Goal: Information Seeking & Learning: Find specific fact

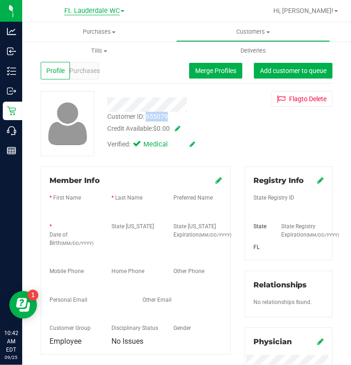
drag, startPoint x: 0, startPoint y: 0, endPoint x: 82, endPoint y: 11, distance: 83.1
click at [82, 11] on span "Ft. Lauderdale WC" at bounding box center [91, 11] width 55 height 8
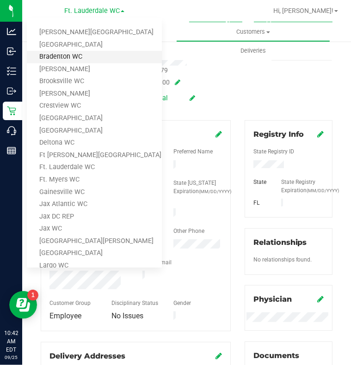
click at [68, 55] on link "Bradenton WC" at bounding box center [94, 57] width 135 height 12
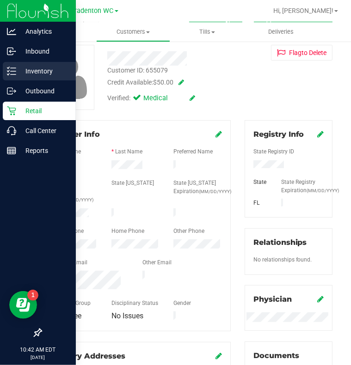
click at [33, 69] on p "Inventory" at bounding box center [43, 71] width 55 height 11
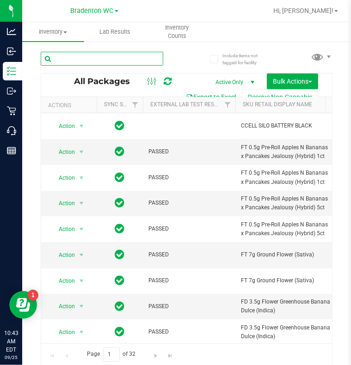
click at [123, 62] on input "text" at bounding box center [102, 59] width 123 height 14
type input "grz"
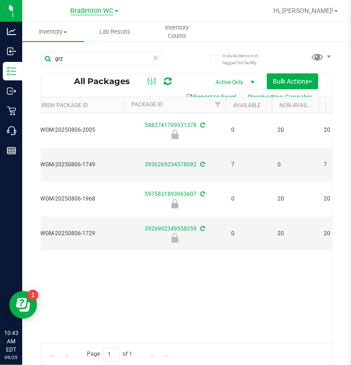
click at [106, 10] on span "Bradenton WC" at bounding box center [92, 11] width 43 height 8
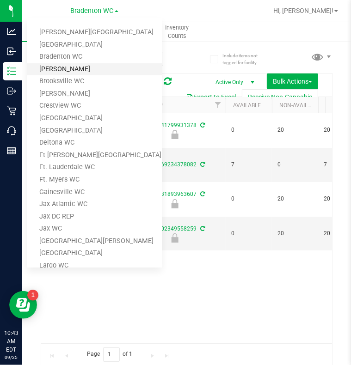
click at [63, 65] on link "[PERSON_NAME]" at bounding box center [94, 69] width 135 height 12
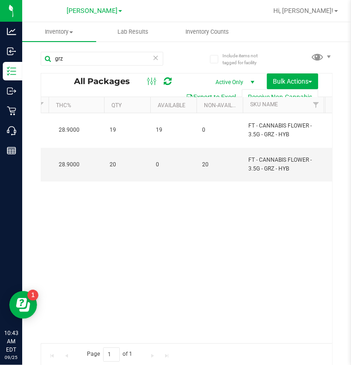
scroll to position [0, 189]
click at [79, 13] on span "[PERSON_NAME]" at bounding box center [92, 11] width 51 height 8
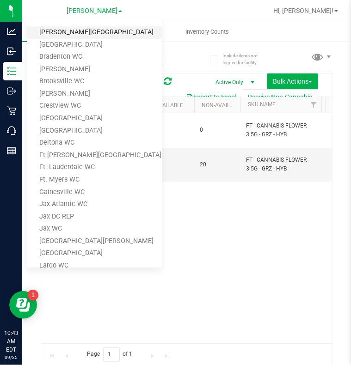
click at [70, 32] on link "[PERSON_NAME][GEOGRAPHIC_DATA]" at bounding box center [94, 32] width 135 height 12
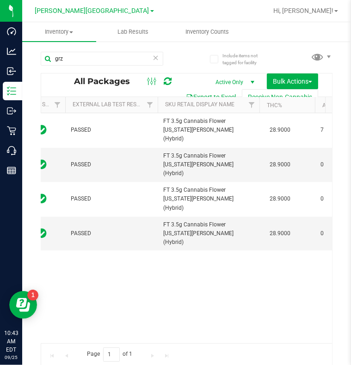
scroll to position [0, 139]
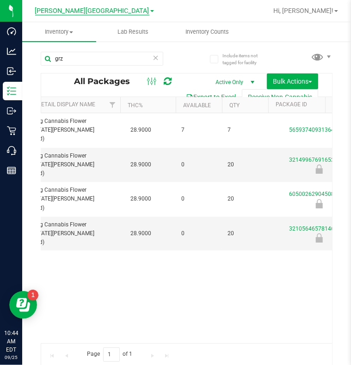
click at [105, 8] on span "[PERSON_NAME][GEOGRAPHIC_DATA]" at bounding box center [92, 11] width 114 height 8
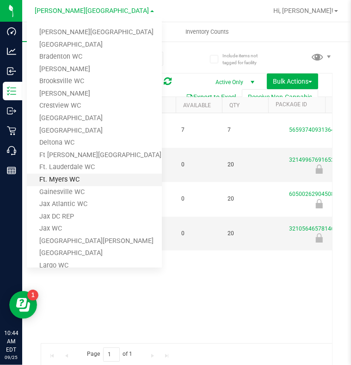
click at [65, 177] on link "Ft. Myers WC" at bounding box center [94, 180] width 135 height 12
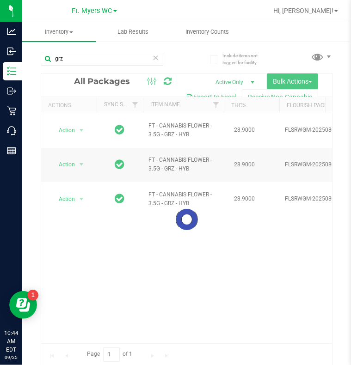
drag, startPoint x: 78, startPoint y: 339, endPoint x: 89, endPoint y: 339, distance: 11.1
click at [89, 339] on div at bounding box center [186, 220] width 291 height 292
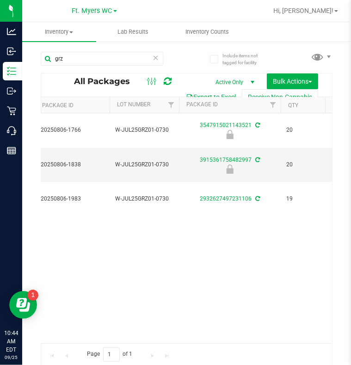
scroll to position [0, 351]
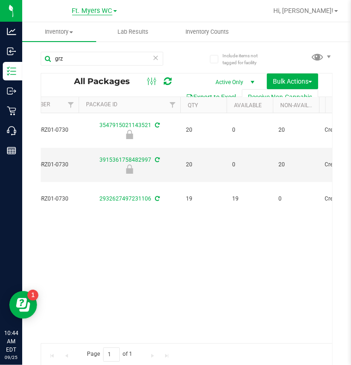
click at [94, 10] on span "Ft. Myers WC" at bounding box center [92, 11] width 40 height 8
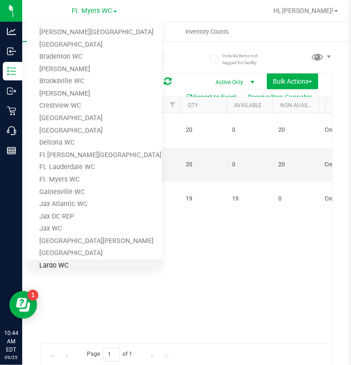
click at [59, 262] on link "Largo WC" at bounding box center [94, 266] width 135 height 12
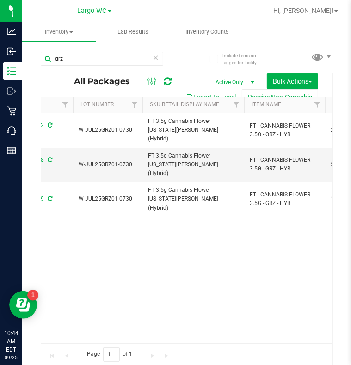
scroll to position [0, 440]
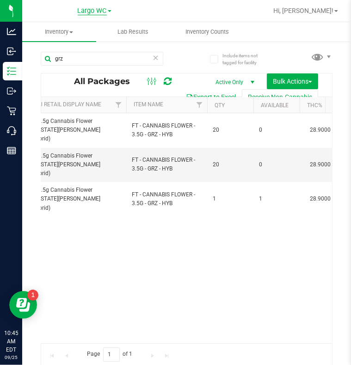
click at [83, 12] on span "Largo WC" at bounding box center [92, 11] width 29 height 8
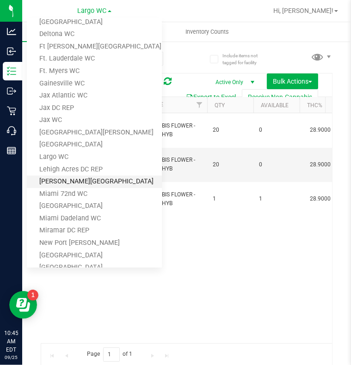
scroll to position [139, 0]
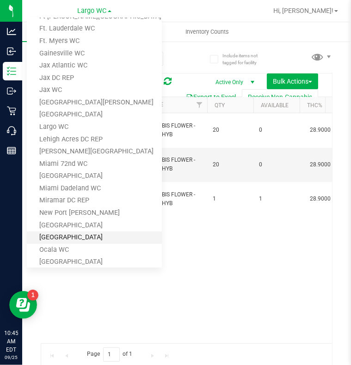
click at [60, 233] on link "[GEOGRAPHIC_DATA]" at bounding box center [94, 238] width 135 height 12
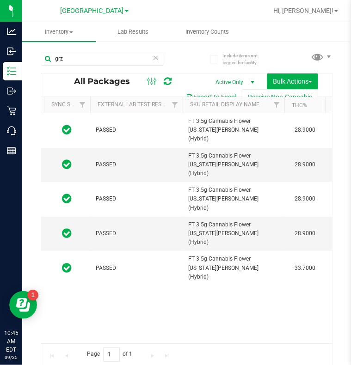
scroll to position [0, 108]
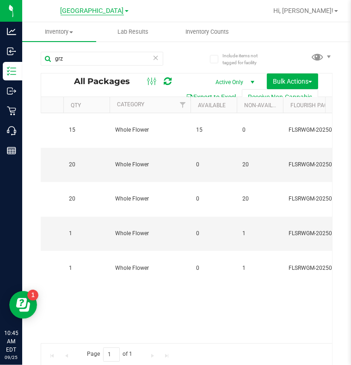
click at [85, 10] on span "[GEOGRAPHIC_DATA]" at bounding box center [92, 11] width 63 height 8
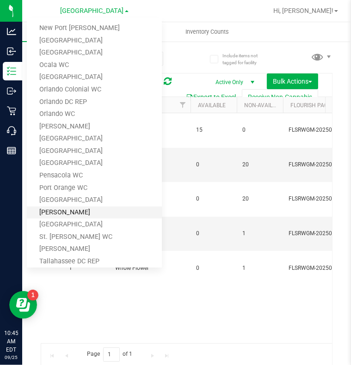
click at [61, 212] on link "[PERSON_NAME]" at bounding box center [94, 213] width 135 height 12
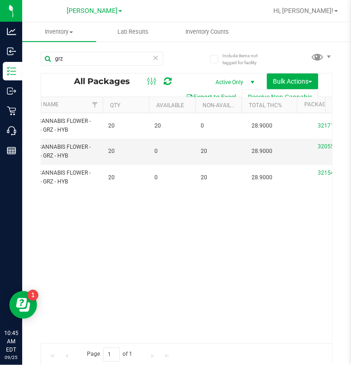
click at [98, 15] on div "[PERSON_NAME] [PERSON_NAME][GEOGRAPHIC_DATA] [PERSON_NAME][GEOGRAPHIC_DATA] [GE…" at bounding box center [94, 10] width 55 height 11
click at [98, 13] on span "[PERSON_NAME]" at bounding box center [92, 11] width 51 height 8
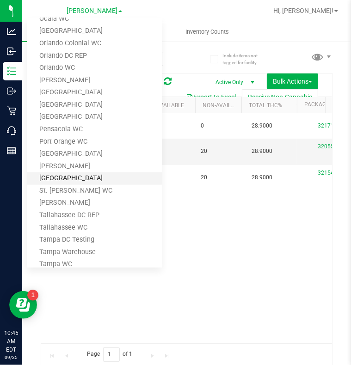
click at [78, 179] on link "[GEOGRAPHIC_DATA]" at bounding box center [94, 179] width 135 height 12
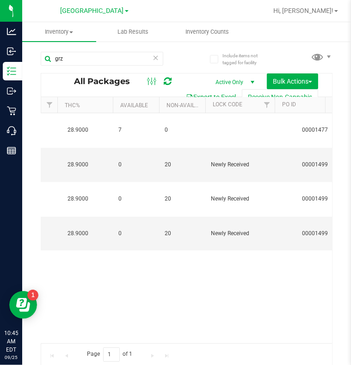
click at [118, 9] on link "[GEOGRAPHIC_DATA]" at bounding box center [95, 10] width 68 height 9
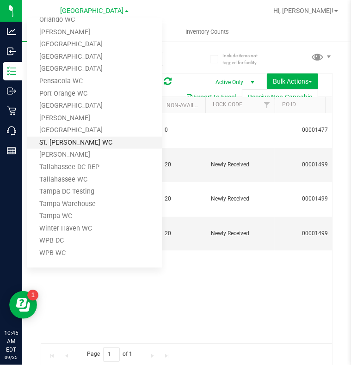
click at [65, 143] on link "St. [PERSON_NAME] WC" at bounding box center [94, 143] width 135 height 12
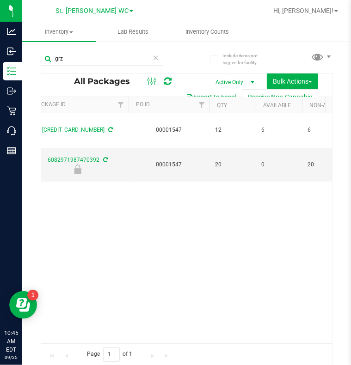
click at [109, 9] on span "St. [PERSON_NAME] WC" at bounding box center [91, 11] width 73 height 8
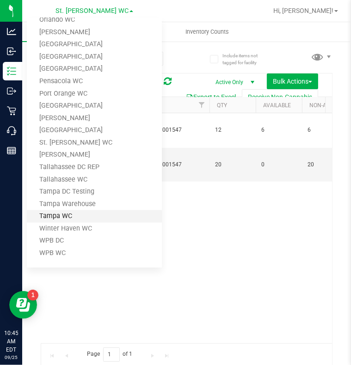
click at [61, 213] on link "Tampa WC" at bounding box center [94, 216] width 135 height 12
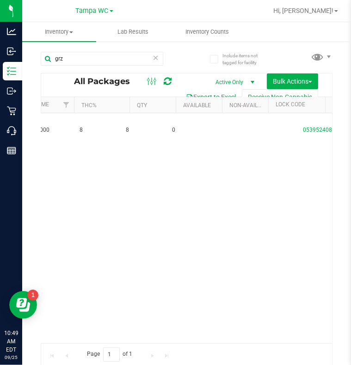
scroll to position [0, 319]
click at [153, 56] on icon at bounding box center [156, 57] width 6 height 11
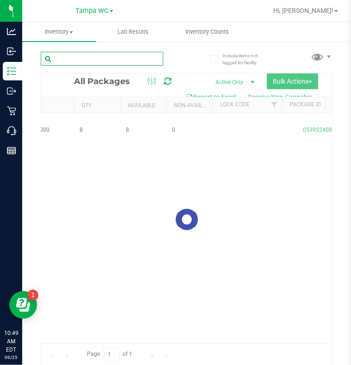
click at [74, 58] on input "text" at bounding box center [102, 59] width 123 height 14
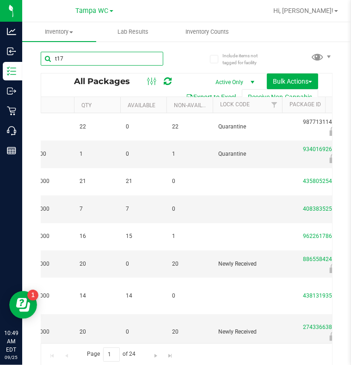
type input "t17"
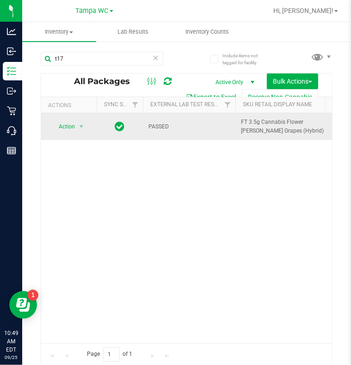
drag, startPoint x: 278, startPoint y: 132, endPoint x: 237, endPoint y: 123, distance: 42.4
click at [237, 123] on td "FT 3.5g Cannabis Flower [PERSON_NAME] Grapes (Hybrid)" at bounding box center [286, 126] width 102 height 27
drag, startPoint x: 237, startPoint y: 123, endPoint x: 244, endPoint y: 122, distance: 7.6
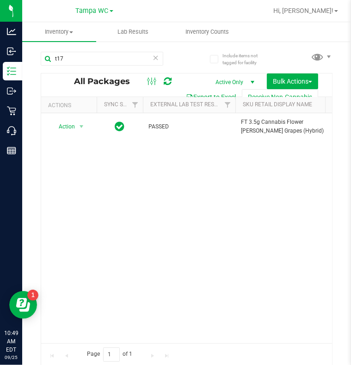
click at [156, 59] on icon at bounding box center [156, 57] width 6 height 11
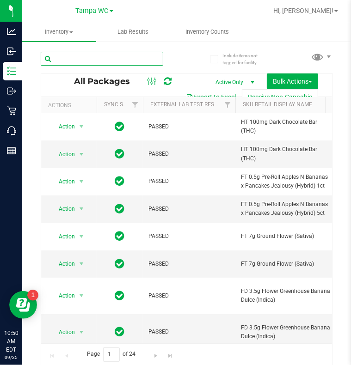
paste input "FT 3.5g Cannabis Flower [PERSON_NAME] Grapes (Hybrid)"
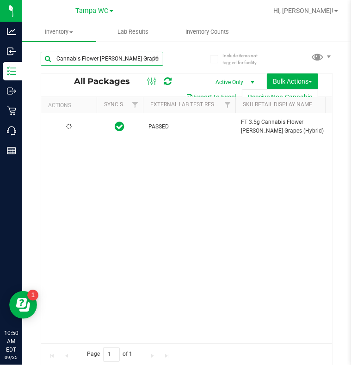
type input "FT 3.5g Cannabis Flower [PERSON_NAME] Grapes (Hybrid)"
click at [109, 8] on link "Tampa WC" at bounding box center [94, 10] width 37 height 9
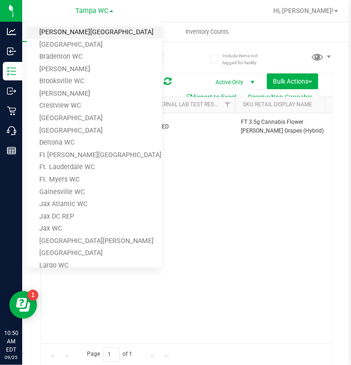
click at [71, 32] on link "[PERSON_NAME][GEOGRAPHIC_DATA]" at bounding box center [94, 32] width 135 height 12
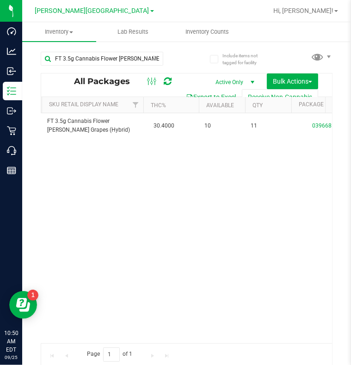
scroll to position [0, 234]
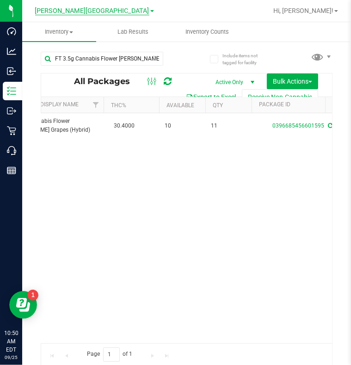
click at [101, 12] on span "[PERSON_NAME][GEOGRAPHIC_DATA]" at bounding box center [92, 11] width 114 height 8
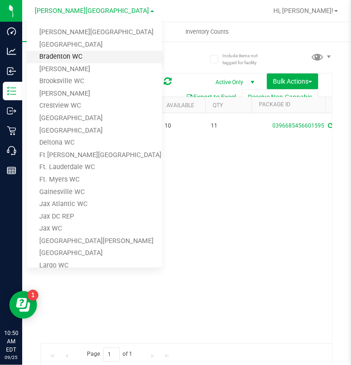
click at [64, 53] on link "Bradenton WC" at bounding box center [94, 57] width 135 height 12
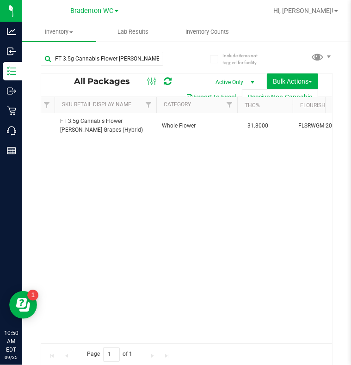
scroll to position [0, 205]
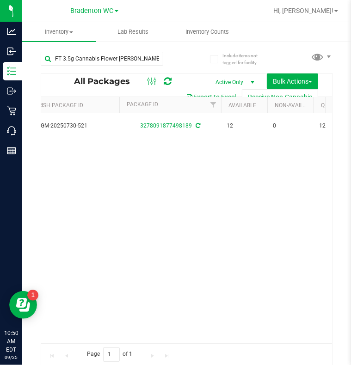
click at [105, 6] on link "Bradenton WC" at bounding box center [95, 10] width 48 height 9
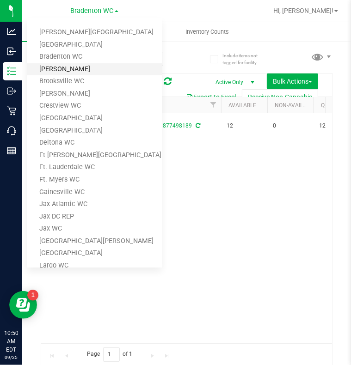
click at [59, 68] on link "[PERSON_NAME]" at bounding box center [94, 69] width 135 height 12
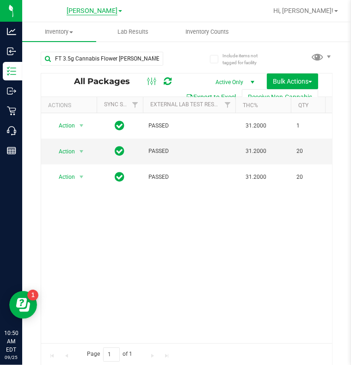
click at [87, 10] on span "[PERSON_NAME]" at bounding box center [92, 11] width 51 height 8
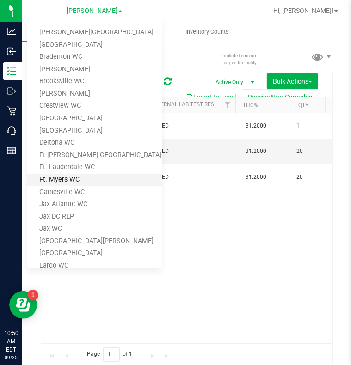
click at [61, 176] on link "Ft. Myers WC" at bounding box center [94, 180] width 135 height 12
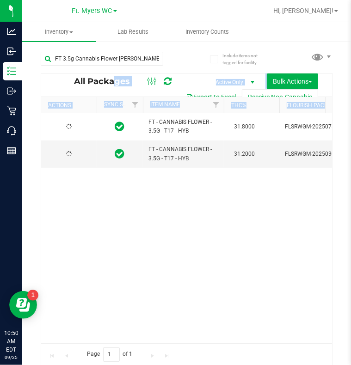
drag, startPoint x: 70, startPoint y: 339, endPoint x: 78, endPoint y: 339, distance: 7.4
click at [98, 9] on span "Ft. Myers WC" at bounding box center [92, 11] width 40 height 8
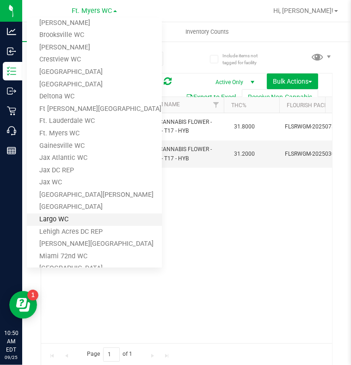
click at [55, 217] on link "Largo WC" at bounding box center [94, 220] width 135 height 12
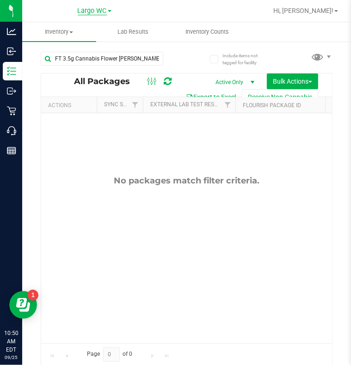
click at [104, 11] on span "Largo WC" at bounding box center [92, 11] width 29 height 8
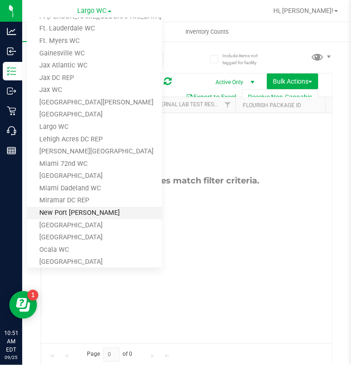
click at [74, 211] on link "New Port [PERSON_NAME]" at bounding box center [94, 213] width 135 height 12
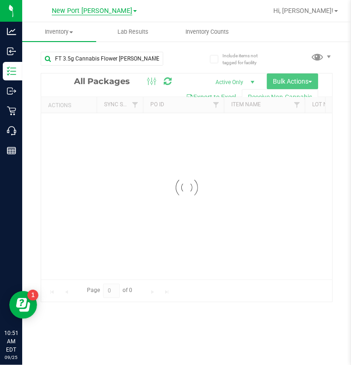
click at [102, 9] on span "New Port [PERSON_NAME]" at bounding box center [92, 11] width 80 height 8
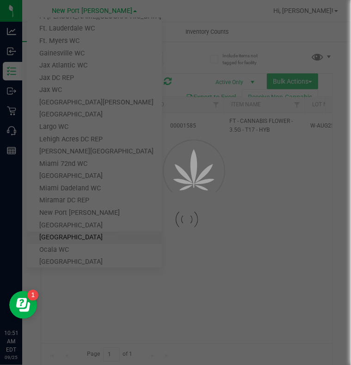
click at [63, 234] on div at bounding box center [175, 182] width 351 height 365
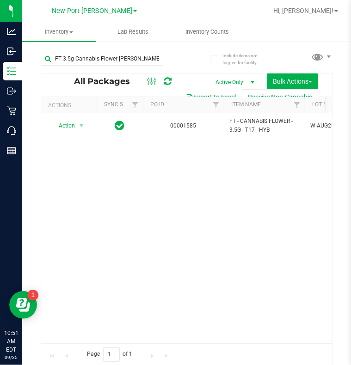
click at [106, 13] on span "New Port [PERSON_NAME]" at bounding box center [92, 11] width 80 height 8
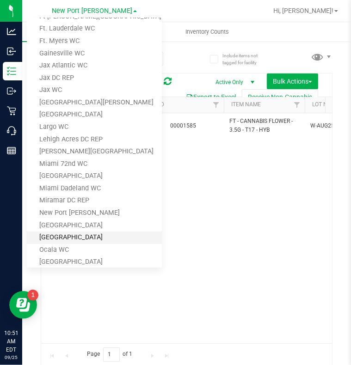
click at [66, 234] on link "[GEOGRAPHIC_DATA]" at bounding box center [94, 238] width 135 height 12
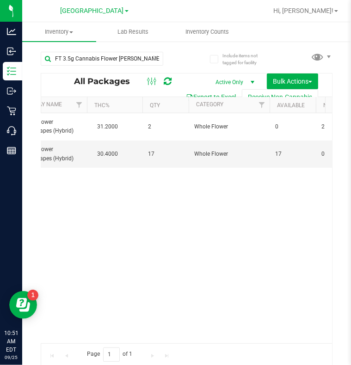
click at [102, 4] on div "[GEOGRAPHIC_DATA] [PERSON_NAME][GEOGRAPHIC_DATA] [PERSON_NAME][GEOGRAPHIC_DATA]…" at bounding box center [94, 11] width 135 height 14
click at [96, 8] on span "[GEOGRAPHIC_DATA]" at bounding box center [92, 11] width 63 height 8
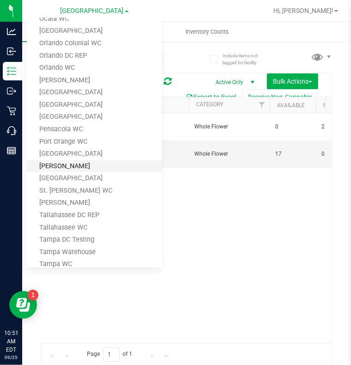
click at [55, 163] on link "[PERSON_NAME]" at bounding box center [94, 166] width 135 height 12
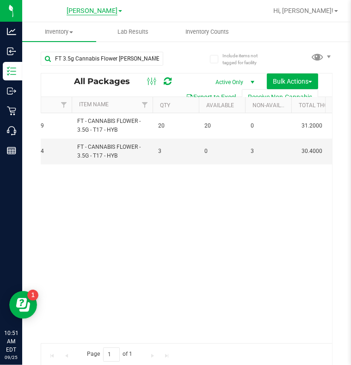
click at [94, 12] on span "[PERSON_NAME]" at bounding box center [92, 11] width 51 height 8
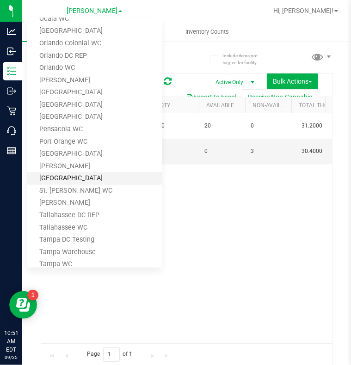
click at [66, 180] on link "[GEOGRAPHIC_DATA]" at bounding box center [94, 179] width 135 height 12
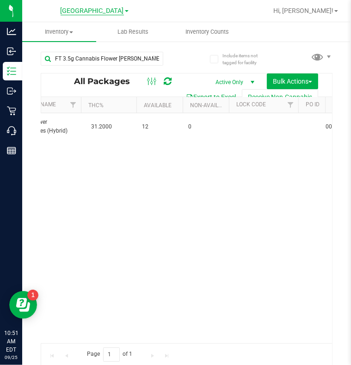
click at [82, 9] on span "[GEOGRAPHIC_DATA]" at bounding box center [92, 11] width 63 height 8
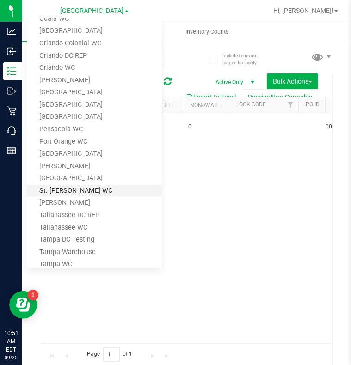
click at [69, 189] on link "St. [PERSON_NAME] WC" at bounding box center [94, 191] width 135 height 12
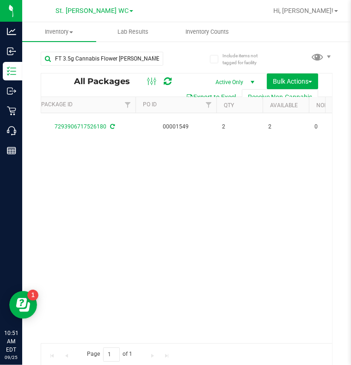
click at [157, 59] on icon at bounding box center [156, 57] width 6 height 11
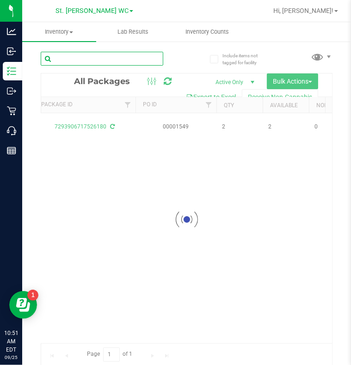
click at [123, 58] on input "text" at bounding box center [102, 59] width 123 height 14
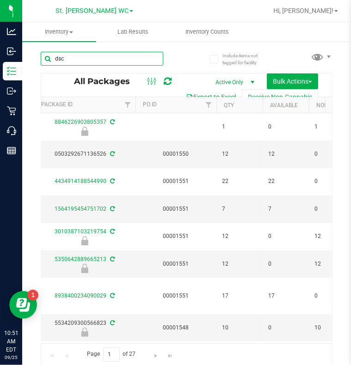
type input "dsc"
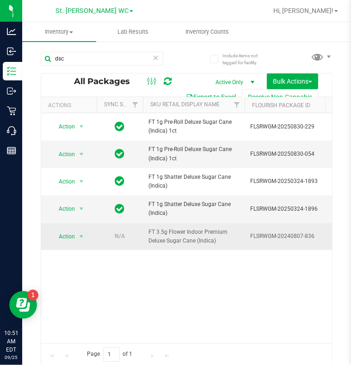
drag, startPoint x: 215, startPoint y: 241, endPoint x: 147, endPoint y: 232, distance: 69.1
click at [147, 232] on td "FT 3.5g Flower Indoor Premium Deluxe Sugar Cane (Indica)" at bounding box center [194, 236] width 102 height 27
copy span "FT 3.5g Flower Indoor Premium Deluxe Sugar Cane (Indica)"
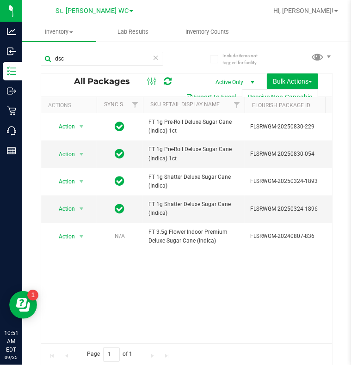
click at [156, 59] on icon at bounding box center [156, 57] width 6 height 11
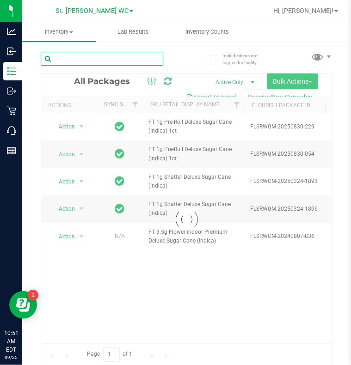
click at [111, 58] on input "text" at bounding box center [102, 59] width 123 height 14
paste input "FT 3.5g Flower Indoor Premium Deluxe Sugar Cane (Indica)"
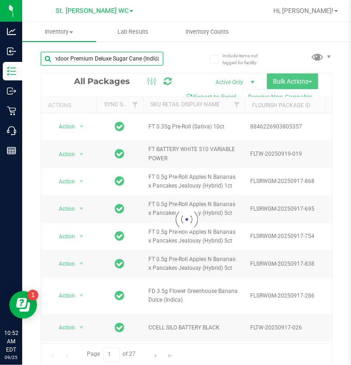
type input "FT 3.5g Flower Indoor Premium Deluxe Sugar Cane (Indica)"
click at [129, 11] on span at bounding box center [131, 11] width 4 height 2
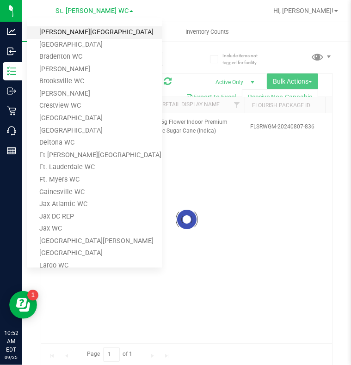
click at [76, 33] on link "[PERSON_NAME][GEOGRAPHIC_DATA]" at bounding box center [94, 32] width 135 height 12
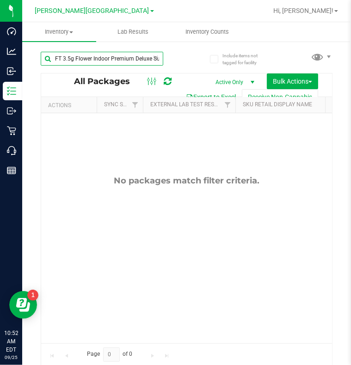
click at [105, 59] on input "FT 3.5g Flower Indoor Premium Deluxe Sugar Cane (Indica)" at bounding box center [102, 59] width 123 height 14
type input "dsc"
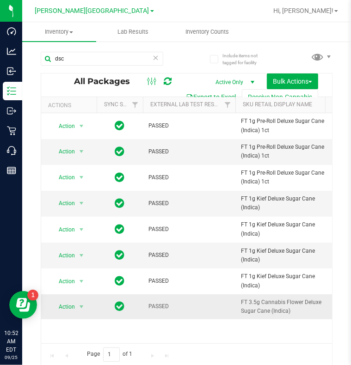
drag, startPoint x: 291, startPoint y: 313, endPoint x: 241, endPoint y: 303, distance: 50.4
click at [241, 303] on span "FT 3.5g Cannabis Flower Deluxe Sugar Cane (Indica)" at bounding box center [286, 307] width 91 height 18
copy span "FT 3.5g Cannabis Flower Deluxe Sugar Cane (Indica)"
click at [157, 56] on icon at bounding box center [156, 57] width 6 height 11
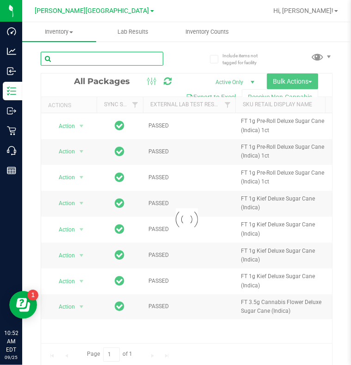
click at [110, 57] on input "text" at bounding box center [102, 59] width 123 height 14
type input "FT 3.5g Cannabis Flower Deluxe Sugar Cane (Indica)"
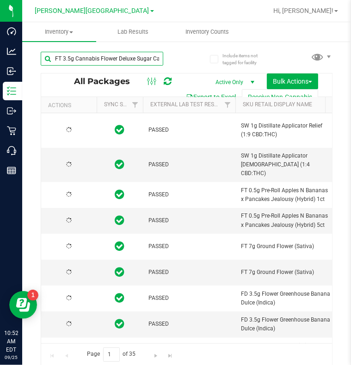
type input "[DATE]"
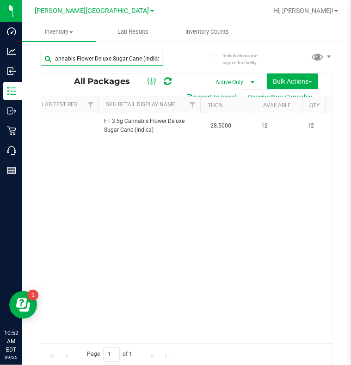
type input "FT 3.5g Cannabis Flower Deluxe Sugar Cane (Indica)"
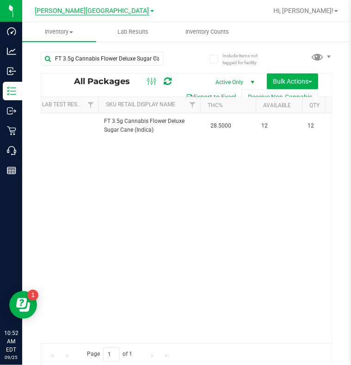
click at [99, 8] on span "[PERSON_NAME][GEOGRAPHIC_DATA]" at bounding box center [92, 11] width 114 height 8
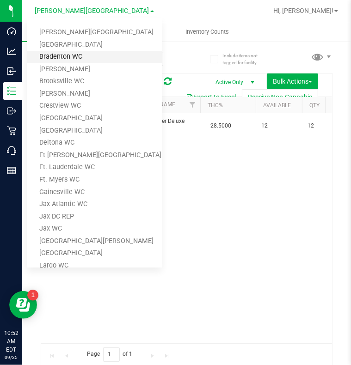
click at [66, 55] on link "Bradenton WC" at bounding box center [94, 57] width 135 height 12
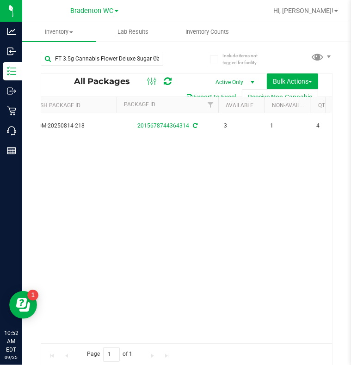
click at [86, 10] on span "Bradenton WC" at bounding box center [92, 11] width 43 height 8
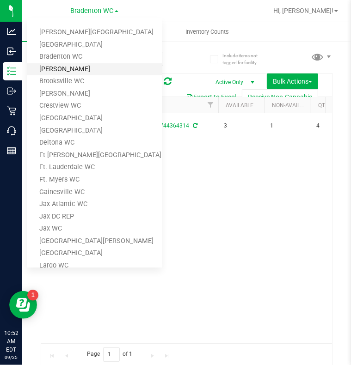
click at [58, 65] on link "[PERSON_NAME]" at bounding box center [94, 69] width 135 height 12
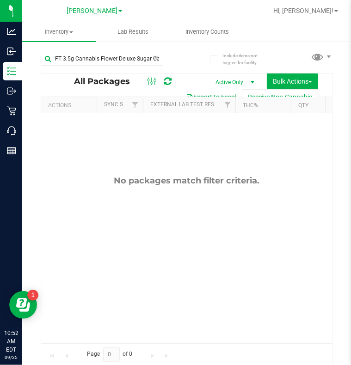
click at [90, 7] on span "[PERSON_NAME]" at bounding box center [92, 11] width 51 height 8
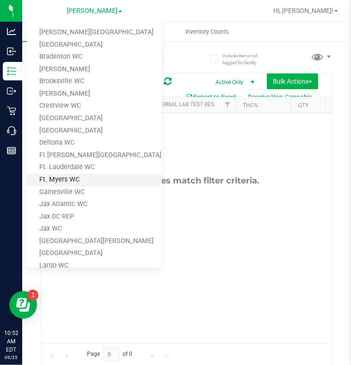
click at [60, 176] on link "Ft. Myers WC" at bounding box center [94, 180] width 135 height 12
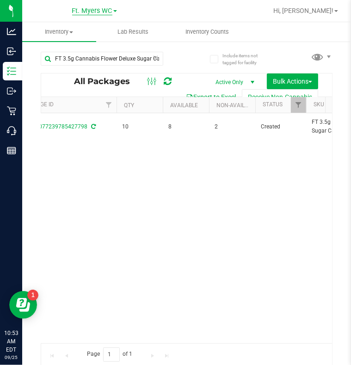
click at [88, 12] on span "Ft. Myers WC" at bounding box center [92, 11] width 40 height 8
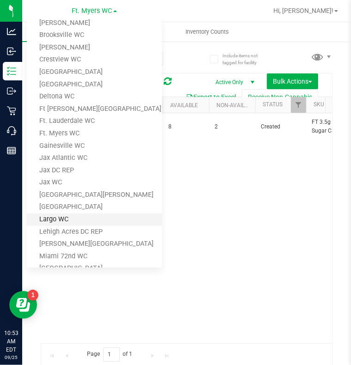
click at [56, 217] on link "Largo WC" at bounding box center [94, 220] width 135 height 12
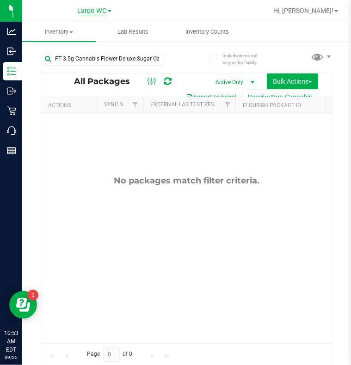
click at [87, 8] on span "Largo WC" at bounding box center [92, 11] width 29 height 8
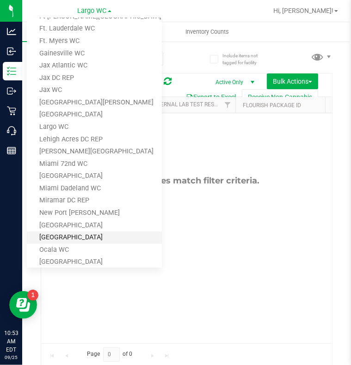
click at [65, 232] on link "[GEOGRAPHIC_DATA]" at bounding box center [94, 238] width 135 height 12
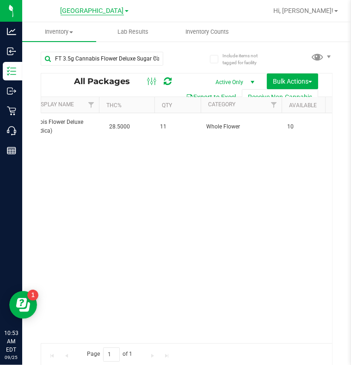
click at [93, 10] on span "[GEOGRAPHIC_DATA]" at bounding box center [92, 11] width 63 height 8
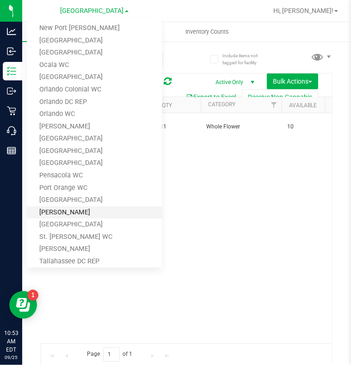
click at [62, 211] on link "[PERSON_NAME]" at bounding box center [94, 213] width 135 height 12
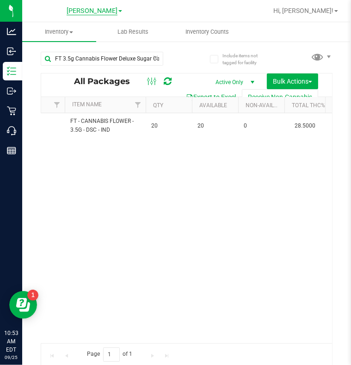
click at [96, 9] on span "[PERSON_NAME]" at bounding box center [92, 11] width 51 height 8
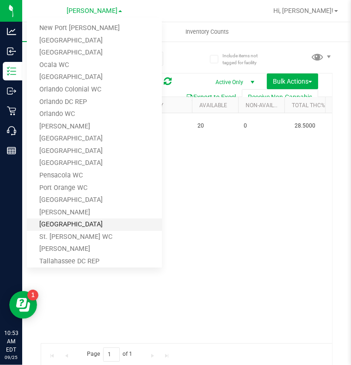
click at [60, 222] on link "[GEOGRAPHIC_DATA]" at bounding box center [94, 225] width 135 height 12
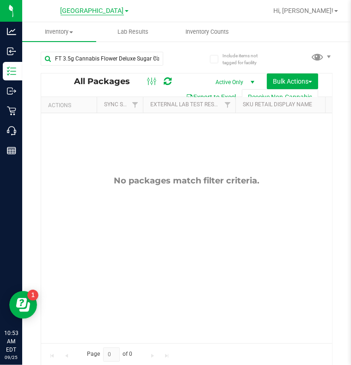
click at [115, 12] on span "[GEOGRAPHIC_DATA]" at bounding box center [92, 11] width 63 height 8
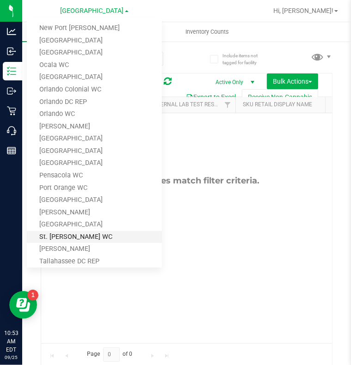
click at [63, 239] on link "St. [PERSON_NAME] WC" at bounding box center [94, 237] width 135 height 12
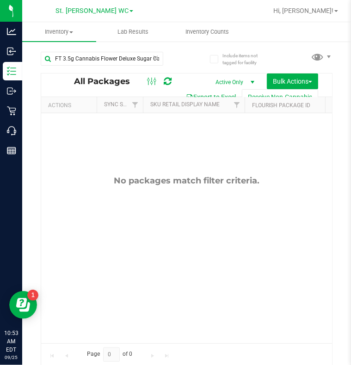
click at [90, 12] on span "St. [PERSON_NAME] WC" at bounding box center [91, 11] width 73 height 8
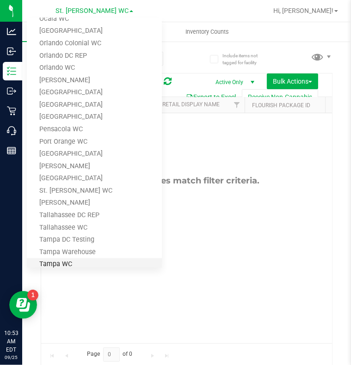
click at [60, 259] on link "Tampa WC" at bounding box center [94, 265] width 135 height 12
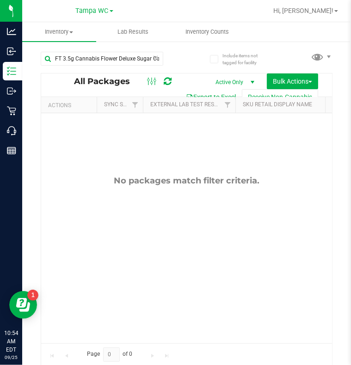
click at [157, 55] on icon at bounding box center [156, 57] width 6 height 11
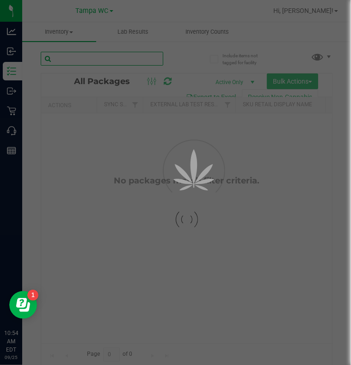
click at [118, 59] on input "text" at bounding box center [102, 59] width 123 height 14
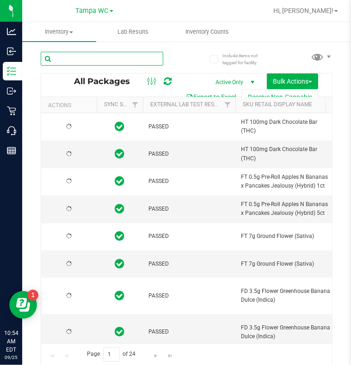
type input "[DATE]"
type input "pbs"
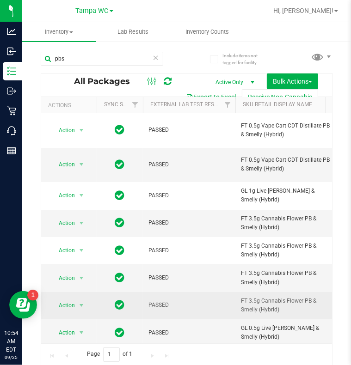
drag, startPoint x: 283, startPoint y: 310, endPoint x: 236, endPoint y: 300, distance: 48.3
click at [236, 300] on td "FT 3.5g Cannabis Flower PB & Smelly (Hybrid)" at bounding box center [286, 305] width 102 height 27
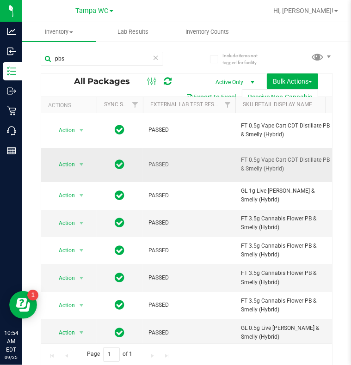
copy span "FT 3.5g Cannabis Flower PB & Smelly (Hybrid)"
click at [157, 57] on icon at bounding box center [156, 57] width 6 height 11
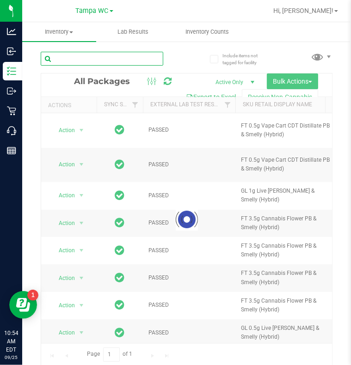
click at [99, 58] on input "text" at bounding box center [102, 59] width 123 height 14
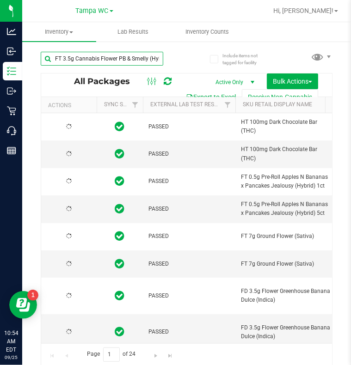
scroll to position [0, 8]
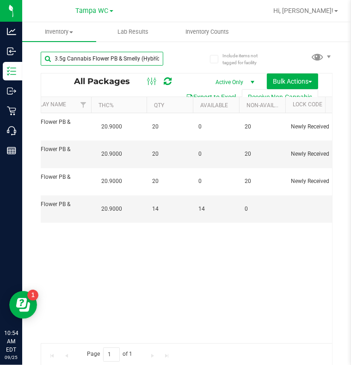
scroll to position [0, 256]
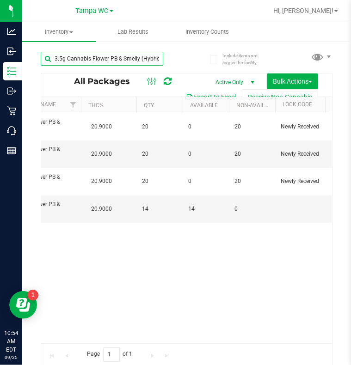
type input "FT 3.5g Cannabis Flower PB & Smelly (Hybrid)"
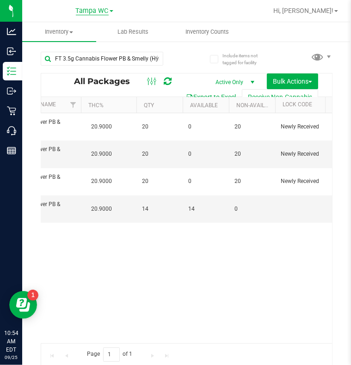
click at [102, 13] on span "Tampa WC" at bounding box center [92, 11] width 33 height 8
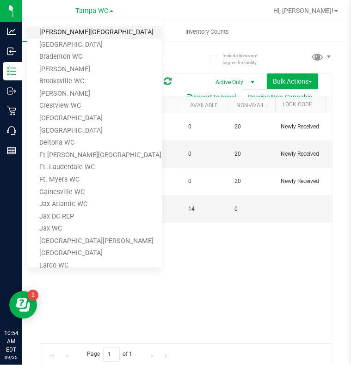
click at [83, 33] on link "[PERSON_NAME][GEOGRAPHIC_DATA]" at bounding box center [94, 32] width 135 height 12
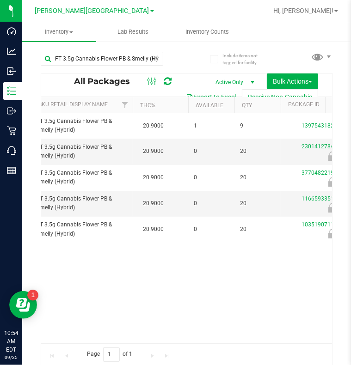
scroll to position [0, 211]
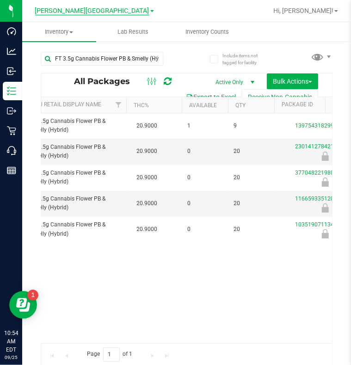
click at [81, 12] on span "[PERSON_NAME][GEOGRAPHIC_DATA]" at bounding box center [92, 11] width 114 height 8
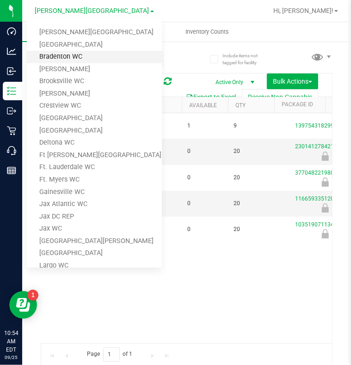
click at [62, 59] on link "Bradenton WC" at bounding box center [94, 57] width 135 height 12
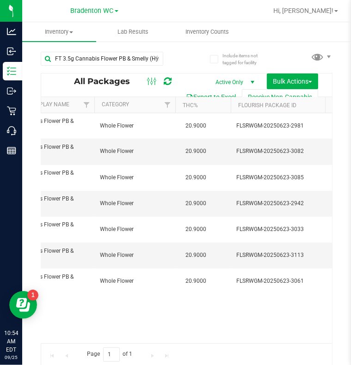
scroll to position [0, 260]
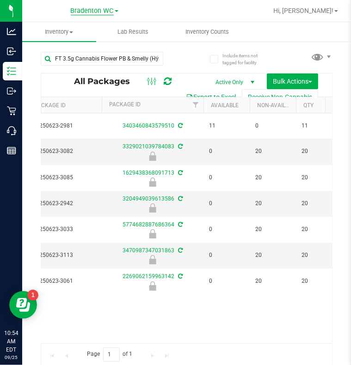
click at [105, 10] on span "Bradenton WC" at bounding box center [92, 11] width 43 height 8
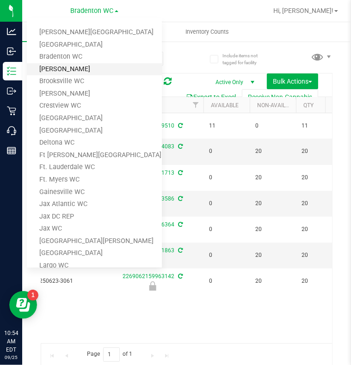
click at [59, 69] on link "[PERSON_NAME]" at bounding box center [94, 69] width 135 height 12
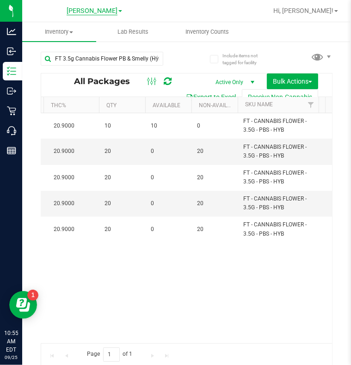
click at [100, 7] on span "[PERSON_NAME]" at bounding box center [92, 11] width 51 height 8
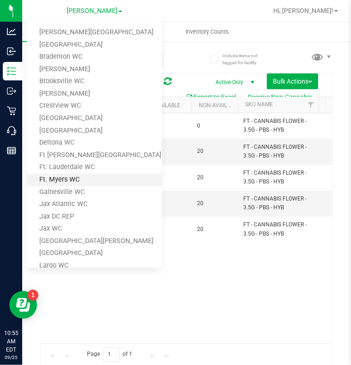
click at [61, 180] on link "Ft. Myers WC" at bounding box center [94, 180] width 135 height 12
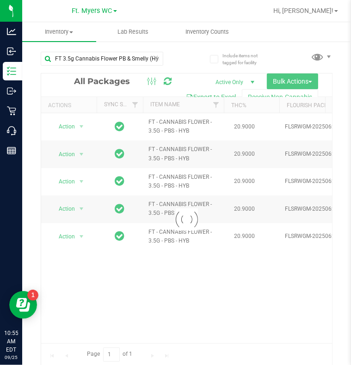
click at [82, 338] on div at bounding box center [186, 220] width 291 height 292
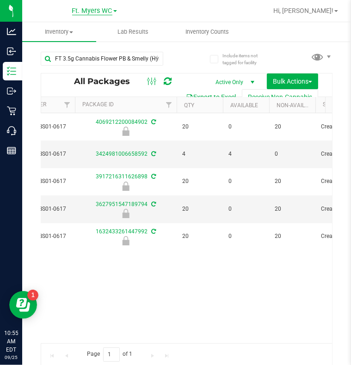
click at [87, 11] on span "Ft. Myers WC" at bounding box center [92, 11] width 40 height 8
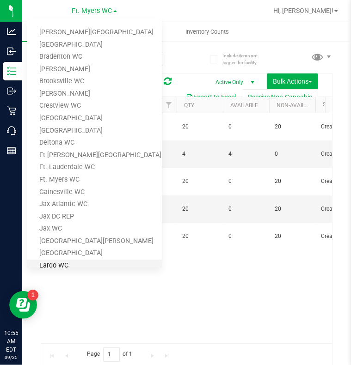
click at [50, 260] on link "Largo WC" at bounding box center [94, 266] width 135 height 12
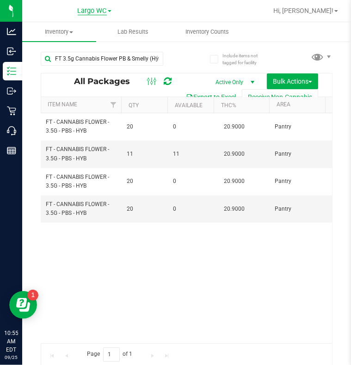
click at [94, 9] on span "Largo WC" at bounding box center [92, 11] width 29 height 8
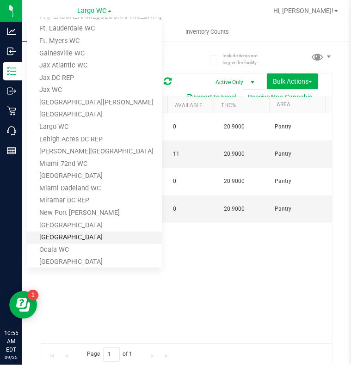
click at [64, 237] on link "[GEOGRAPHIC_DATA]" at bounding box center [94, 238] width 135 height 12
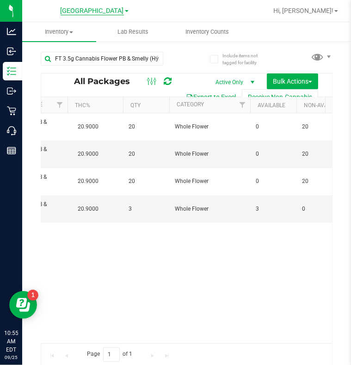
click at [102, 11] on span "[GEOGRAPHIC_DATA]" at bounding box center [92, 11] width 63 height 8
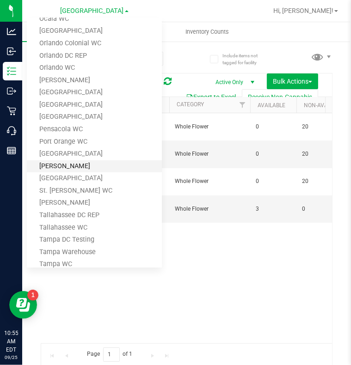
click at [63, 164] on link "[PERSON_NAME]" at bounding box center [94, 166] width 135 height 12
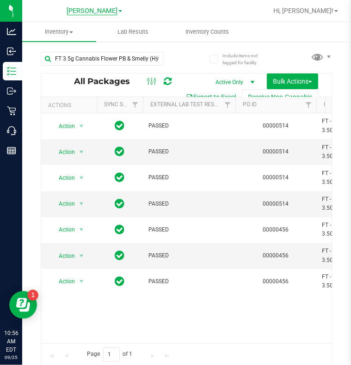
click at [109, 11] on span "[PERSON_NAME]" at bounding box center [92, 11] width 51 height 8
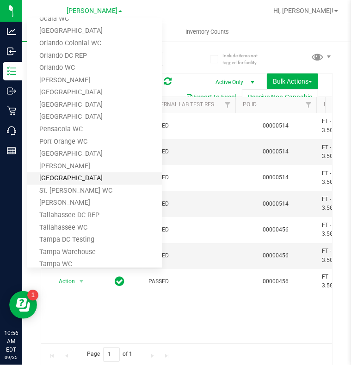
click at [76, 175] on link "[GEOGRAPHIC_DATA]" at bounding box center [94, 179] width 135 height 12
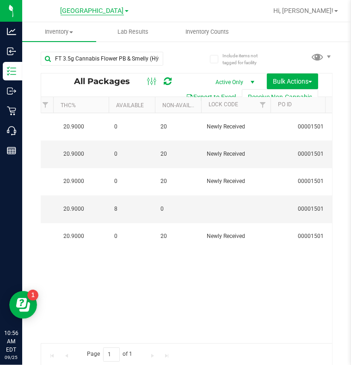
click at [95, 11] on span "[GEOGRAPHIC_DATA]" at bounding box center [92, 11] width 63 height 8
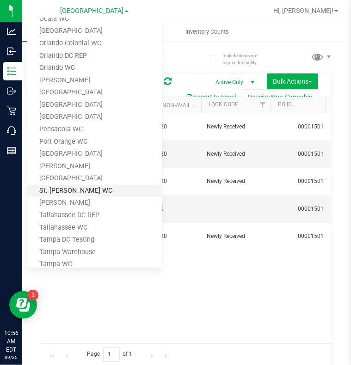
click at [68, 187] on link "St. [PERSON_NAME] WC" at bounding box center [94, 191] width 135 height 12
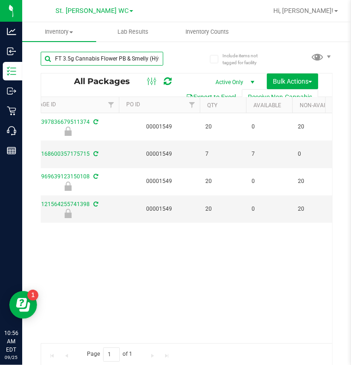
click at [143, 59] on input "FT 3.5g Cannabis Flower PB & Smelly (Hybrid)" at bounding box center [102, 59] width 123 height 14
type input "wbv"
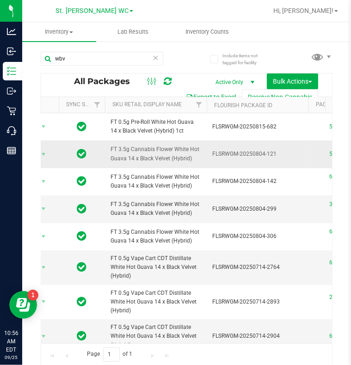
drag, startPoint x: 190, startPoint y: 159, endPoint x: 110, endPoint y: 150, distance: 80.5
click at [110, 150] on td "FT 3.5g Cannabis Flower White Hot Guava 14 x Black Velvet (Hybrid)" at bounding box center [156, 154] width 102 height 27
copy span "FT 3.5g Cannabis Flower White Hot Guava 14 x Black Velvet (Hybrid)"
click at [155, 57] on icon at bounding box center [156, 57] width 6 height 11
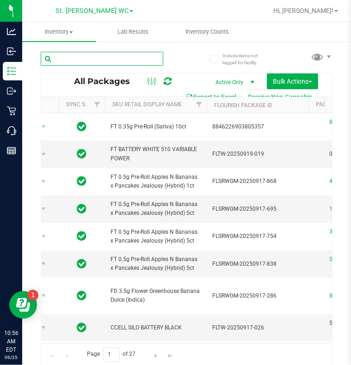
paste input "FT 3.5g Cannabis Flower White Hot Guava 14 x Black Velvet (Hybrid)"
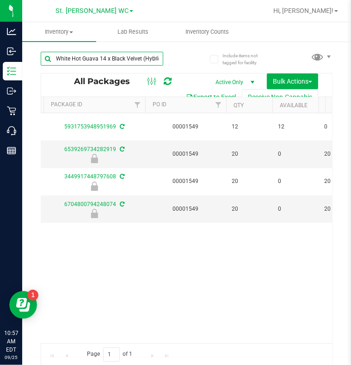
type input "FT 3.5g Cannabis Flower White Hot Guava 14 x Black Velvet (Hybrid)"
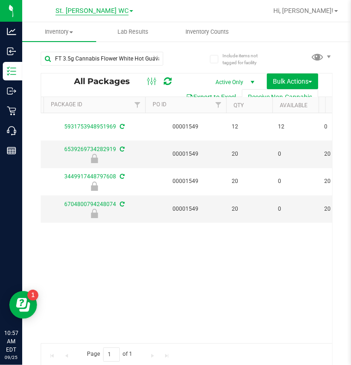
click at [110, 12] on span "St. [PERSON_NAME] WC" at bounding box center [91, 11] width 73 height 8
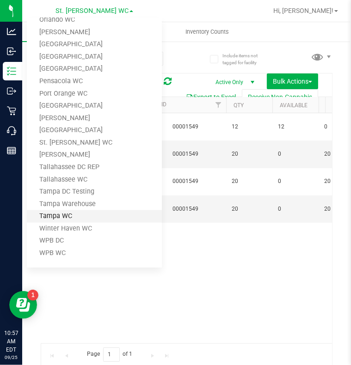
click at [63, 217] on link "Tampa WC" at bounding box center [94, 216] width 135 height 12
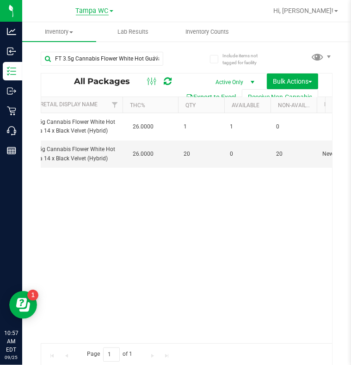
click at [86, 13] on span "Tampa WC" at bounding box center [92, 11] width 33 height 8
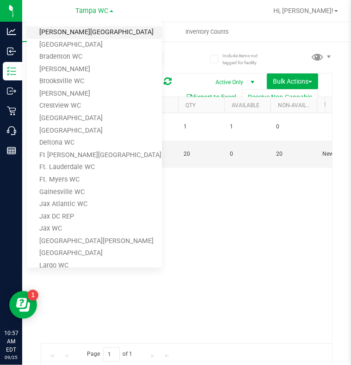
click at [80, 30] on link "[PERSON_NAME][GEOGRAPHIC_DATA]" at bounding box center [94, 32] width 135 height 12
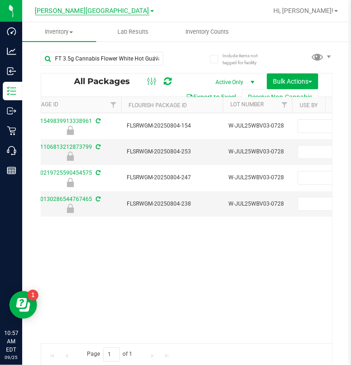
click at [110, 12] on span "[PERSON_NAME][GEOGRAPHIC_DATA]" at bounding box center [92, 11] width 114 height 8
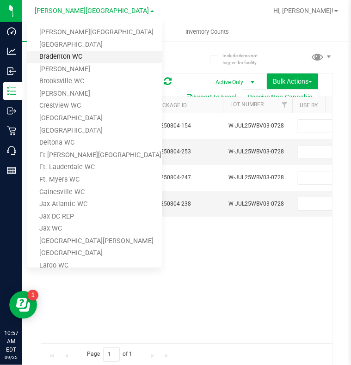
click at [64, 55] on link "Bradenton WC" at bounding box center [94, 57] width 135 height 12
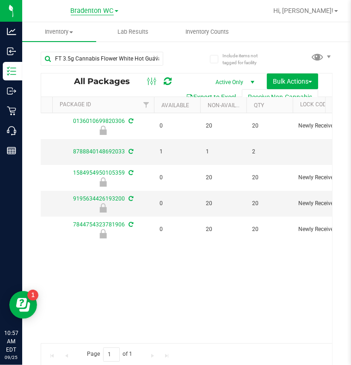
click at [89, 11] on span "Bradenton WC" at bounding box center [92, 11] width 43 height 8
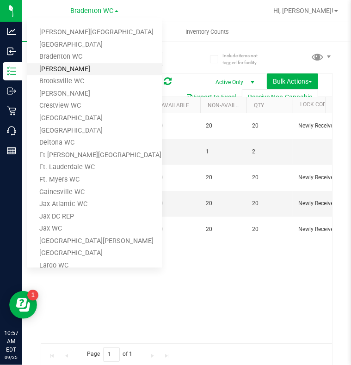
click at [61, 66] on link "[PERSON_NAME]" at bounding box center [94, 69] width 135 height 12
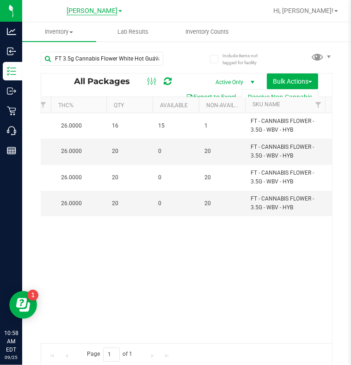
click at [108, 9] on span "[PERSON_NAME]" at bounding box center [92, 11] width 51 height 8
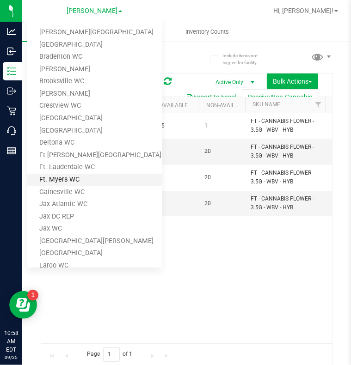
click at [60, 182] on link "Ft. Myers WC" at bounding box center [94, 180] width 135 height 12
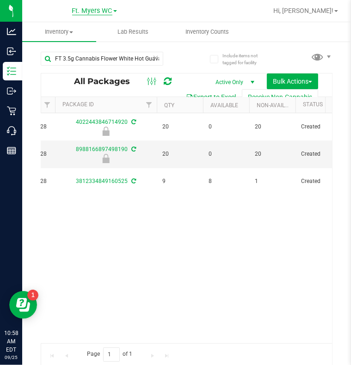
click at [99, 7] on span "Ft. Myers WC" at bounding box center [92, 11] width 40 height 8
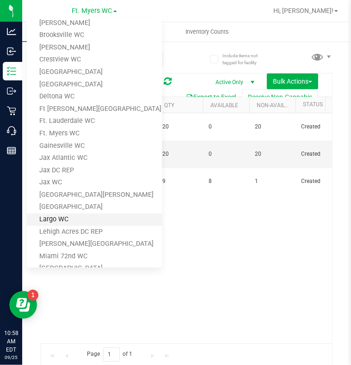
click at [64, 222] on link "Largo WC" at bounding box center [94, 220] width 135 height 12
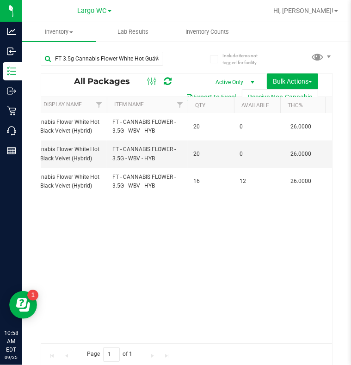
click at [104, 10] on span "Largo WC" at bounding box center [92, 11] width 29 height 8
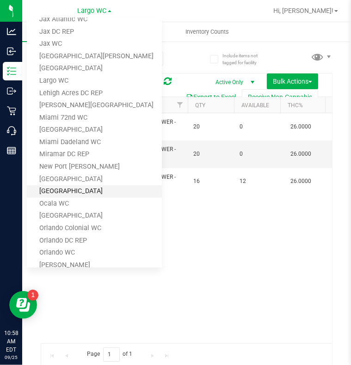
click at [66, 188] on link "[GEOGRAPHIC_DATA]" at bounding box center [94, 191] width 135 height 12
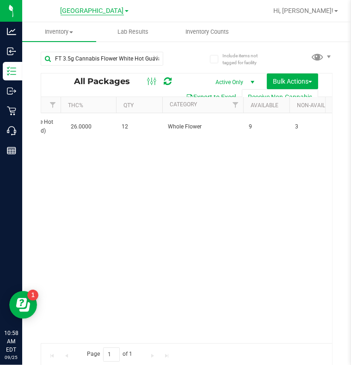
click at [102, 10] on span "[GEOGRAPHIC_DATA]" at bounding box center [92, 11] width 63 height 8
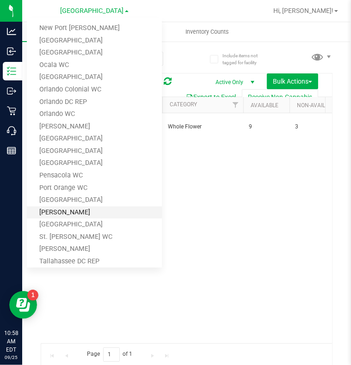
click at [54, 215] on link "[PERSON_NAME]" at bounding box center [94, 213] width 135 height 12
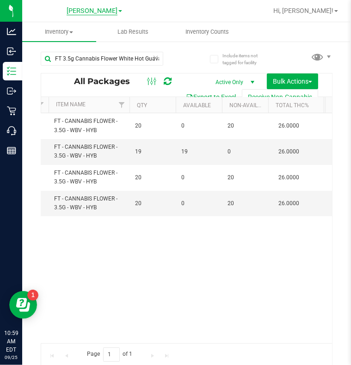
click at [109, 7] on span "[PERSON_NAME]" at bounding box center [92, 11] width 51 height 8
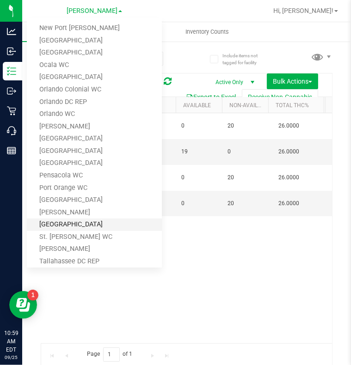
click at [58, 224] on link "[GEOGRAPHIC_DATA]" at bounding box center [94, 225] width 135 height 12
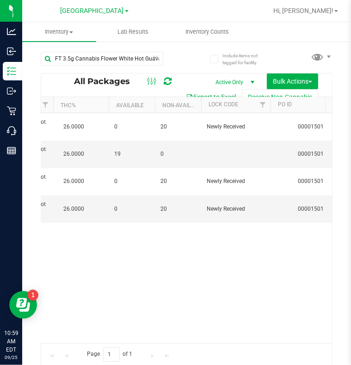
scroll to position [0, 296]
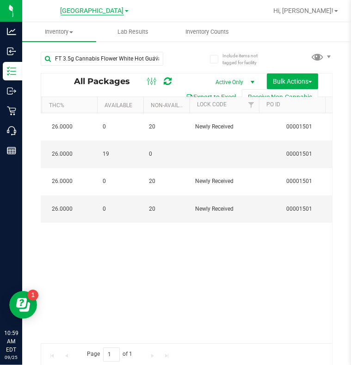
click at [102, 9] on span "[GEOGRAPHIC_DATA]" at bounding box center [92, 11] width 63 height 8
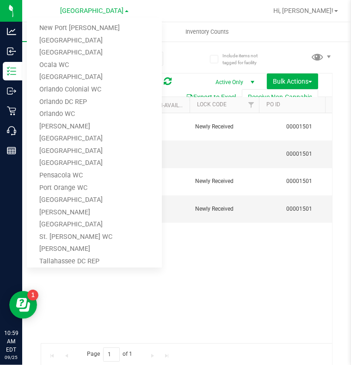
click at [190, 273] on div "Action Action Edit attributes Global inventory Package audit log Print package …" at bounding box center [186, 228] width 291 height 230
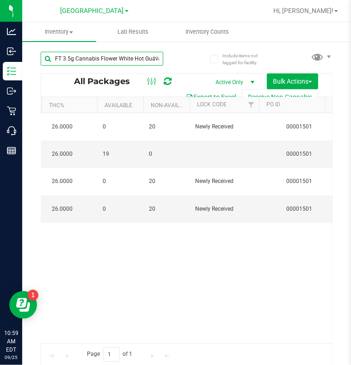
click at [138, 58] on input "FT 3.5g Cannabis Flower White Hot Guava 14 x Black Velvet (Hybrid)" at bounding box center [102, 59] width 123 height 14
type input "mbl"
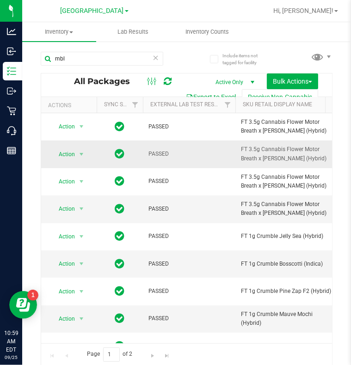
drag, startPoint x: 302, startPoint y: 160, endPoint x: 240, endPoint y: 151, distance: 62.1
click at [241, 151] on span "FT 3.5g Cannabis Flower Motor Breath x [PERSON_NAME] (Hybrid)" at bounding box center [286, 154] width 91 height 18
copy span "FT 3.5g Cannabis Flower Motor Breath x [PERSON_NAME] (Hybrid)"
click at [157, 56] on icon at bounding box center [156, 57] width 6 height 11
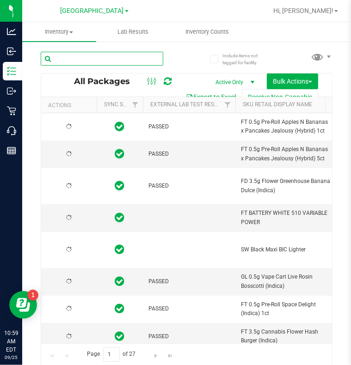
type input "[DATE]"
paste input "FT 3.5g Cannabis Flower Motor Breath x [PERSON_NAME] (Hybrid)"
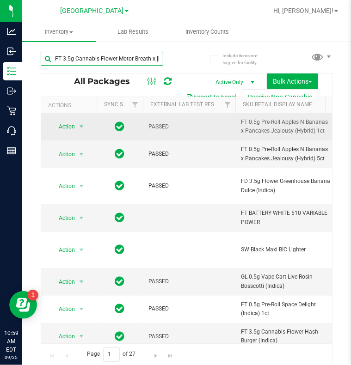
scroll to position [0, 43]
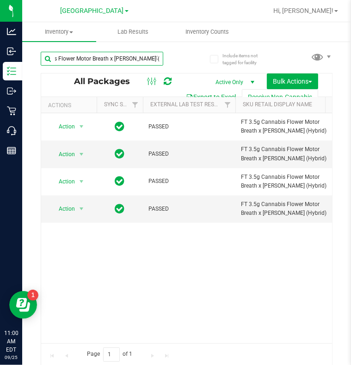
type input "FT 3.5g Cannabis Flower Motor Breath x [PERSON_NAME] (Hybrid)"
click at [125, 11] on span at bounding box center [127, 11] width 4 height 2
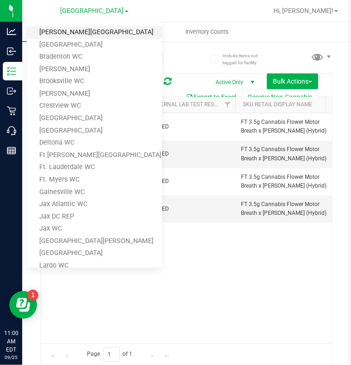
click at [104, 29] on link "[PERSON_NAME][GEOGRAPHIC_DATA]" at bounding box center [94, 32] width 135 height 12
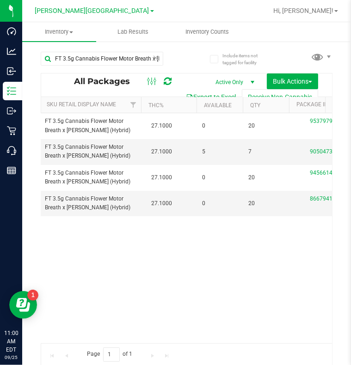
scroll to position [0, 259]
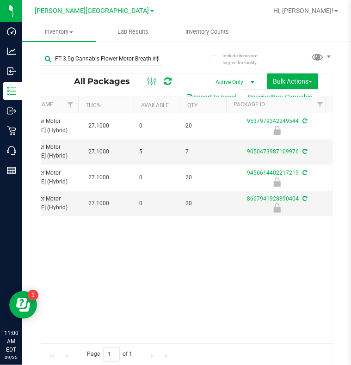
click at [112, 11] on span "[PERSON_NAME][GEOGRAPHIC_DATA]" at bounding box center [92, 11] width 114 height 8
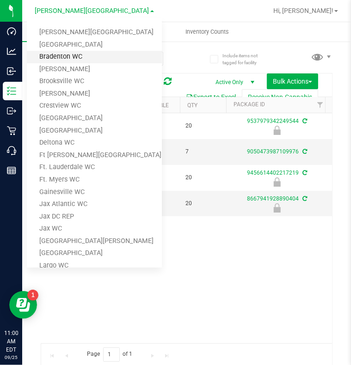
click at [62, 54] on link "Bradenton WC" at bounding box center [94, 57] width 135 height 12
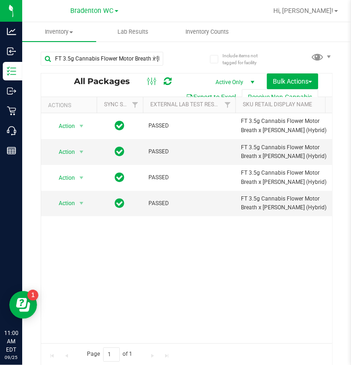
drag, startPoint x: 86, startPoint y: 338, endPoint x: 96, endPoint y: 339, distance: 10.3
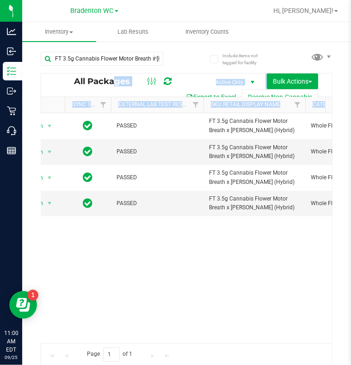
scroll to position [0, 72]
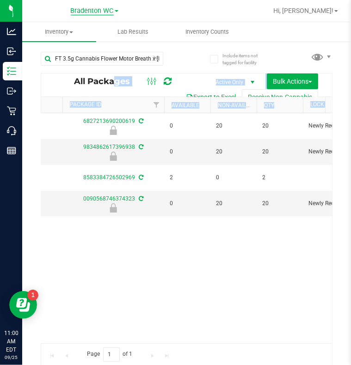
click at [87, 9] on span "Bradenton WC" at bounding box center [92, 11] width 43 height 8
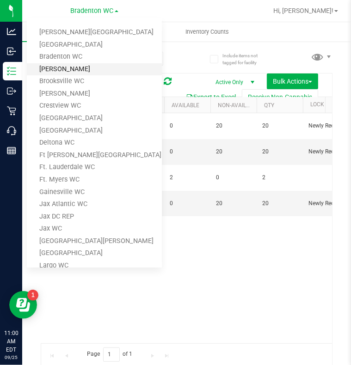
click at [64, 68] on link "[PERSON_NAME]" at bounding box center [94, 69] width 135 height 12
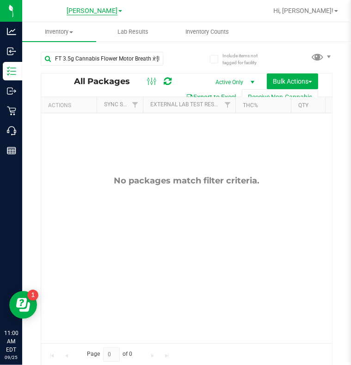
click at [96, 11] on span "[PERSON_NAME]" at bounding box center [92, 11] width 51 height 8
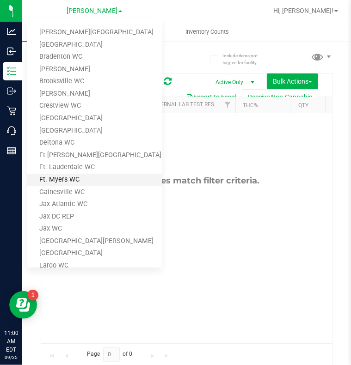
click at [62, 178] on link "Ft. Myers WC" at bounding box center [94, 180] width 135 height 12
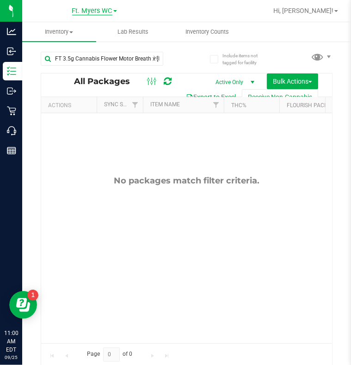
click at [94, 11] on span "Ft. Myers WC" at bounding box center [92, 11] width 40 height 8
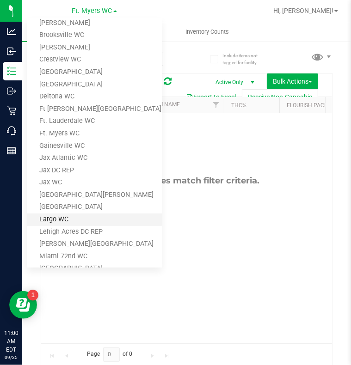
click at [60, 219] on link "Largo WC" at bounding box center [94, 220] width 135 height 12
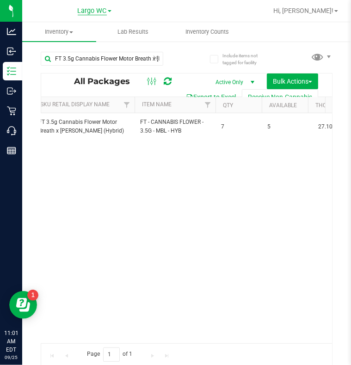
click at [98, 12] on span "Largo WC" at bounding box center [92, 11] width 29 height 8
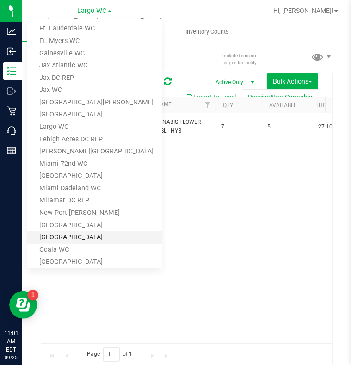
click at [63, 235] on link "[GEOGRAPHIC_DATA]" at bounding box center [94, 238] width 135 height 12
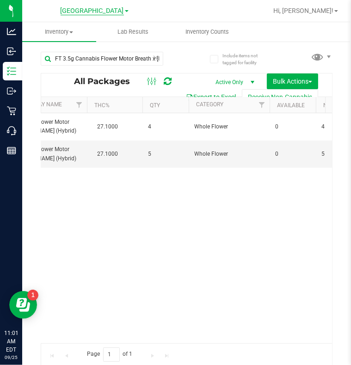
click at [111, 11] on span "[GEOGRAPHIC_DATA]" at bounding box center [92, 11] width 63 height 8
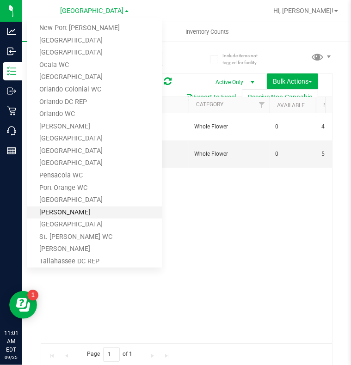
click at [62, 209] on link "[PERSON_NAME]" at bounding box center [94, 213] width 135 height 12
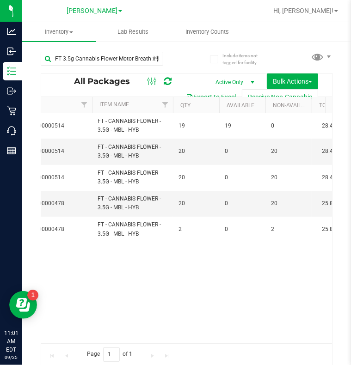
click at [108, 10] on span "[PERSON_NAME]" at bounding box center [92, 11] width 51 height 8
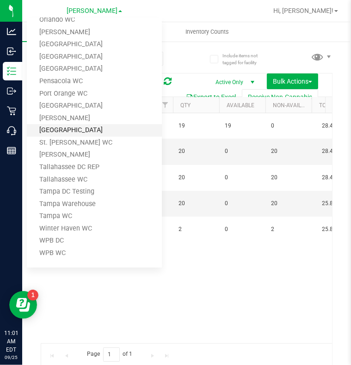
click at [66, 126] on link "[GEOGRAPHIC_DATA]" at bounding box center [94, 130] width 135 height 12
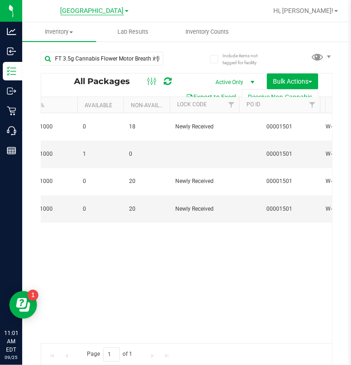
click at [93, 10] on span "[GEOGRAPHIC_DATA]" at bounding box center [92, 11] width 63 height 8
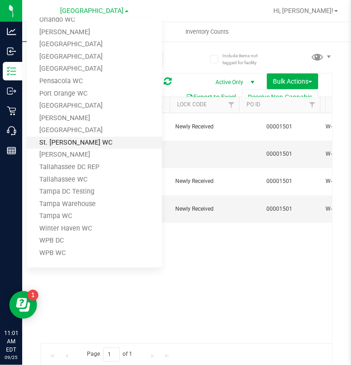
click at [71, 142] on link "St. [PERSON_NAME] WC" at bounding box center [94, 143] width 135 height 12
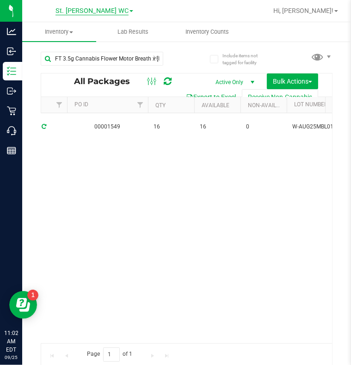
click at [100, 11] on span "St. [PERSON_NAME] WC" at bounding box center [91, 11] width 73 height 8
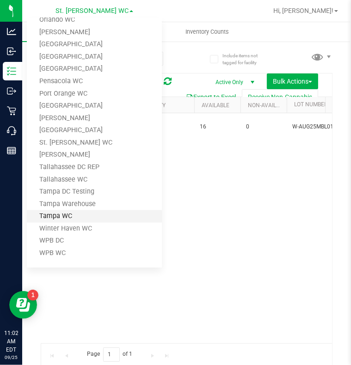
click at [70, 213] on link "Tampa WC" at bounding box center [94, 216] width 135 height 12
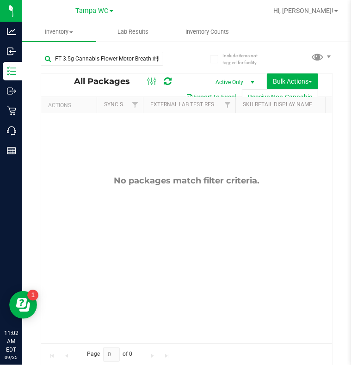
click at [155, 58] on icon at bounding box center [156, 57] width 6 height 11
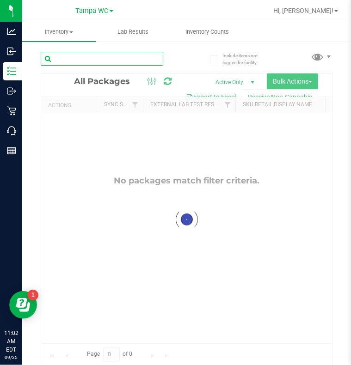
click at [125, 56] on input "text" at bounding box center [102, 59] width 123 height 14
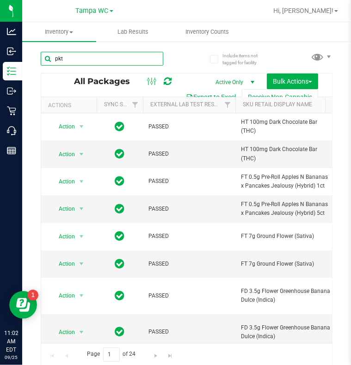
type input "pkt"
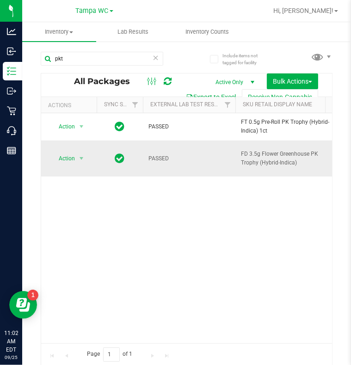
drag, startPoint x: 297, startPoint y: 160, endPoint x: 233, endPoint y: 155, distance: 64.5
copy tr "FD 3.5g Flower Greenhouse PK Trophy (Hybrid-Indica)"
click at [159, 56] on input "pkt" at bounding box center [102, 59] width 123 height 14
click at [157, 58] on icon at bounding box center [156, 57] width 6 height 11
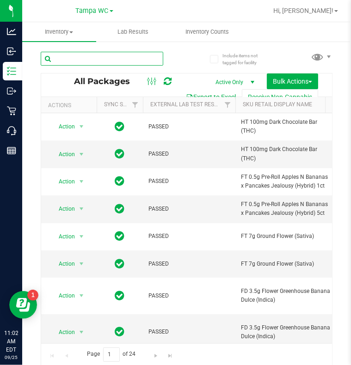
paste input "FD 3.5g Flower Greenhouse PK Trophy (Hybrid-Indica)"
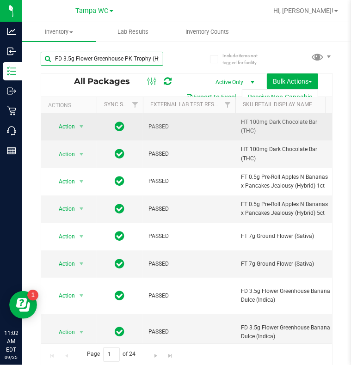
scroll to position [0, 34]
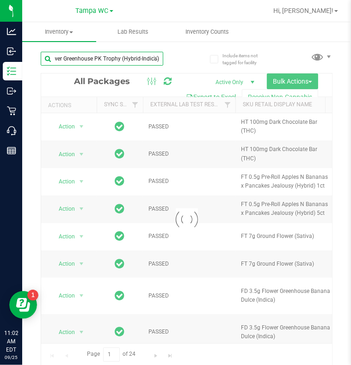
type input "FD 3.5g Flower Greenhouse PK Trophy (Hybrid-Indica)"
click at [110, 12] on span at bounding box center [112, 11] width 4 height 2
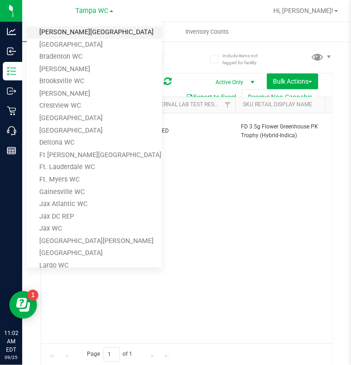
click at [79, 30] on link "[PERSON_NAME][GEOGRAPHIC_DATA]" at bounding box center [94, 32] width 135 height 12
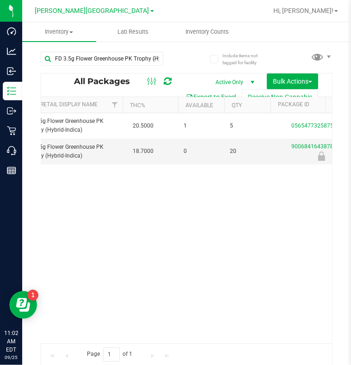
scroll to position [0, 232]
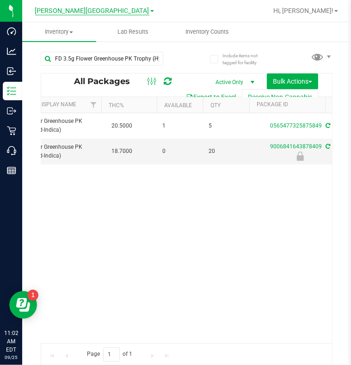
click at [109, 13] on span "[PERSON_NAME][GEOGRAPHIC_DATA]" at bounding box center [92, 11] width 114 height 8
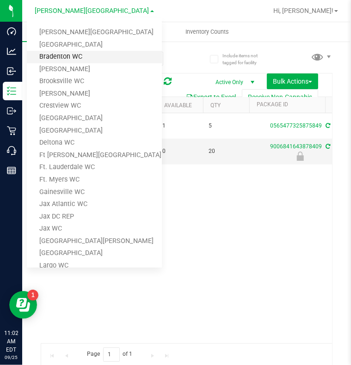
click at [62, 54] on link "Bradenton WC" at bounding box center [94, 57] width 135 height 12
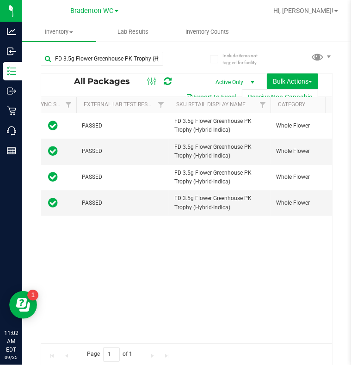
scroll to position [0, 121]
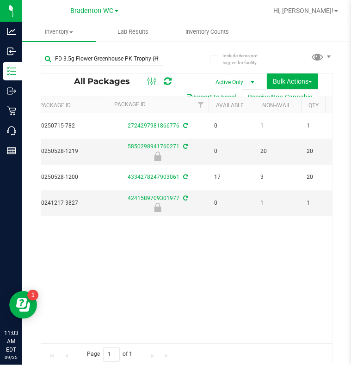
click at [104, 12] on span "Bradenton WC" at bounding box center [92, 11] width 43 height 8
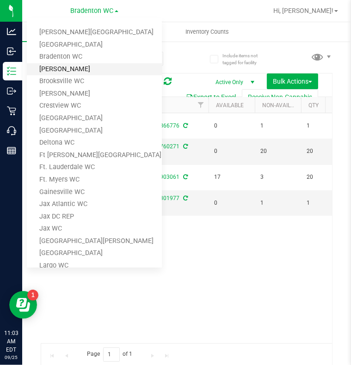
click at [57, 69] on link "[PERSON_NAME]" at bounding box center [94, 69] width 135 height 12
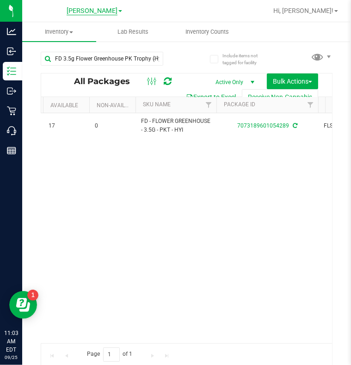
click at [97, 9] on span "[PERSON_NAME]" at bounding box center [92, 11] width 51 height 8
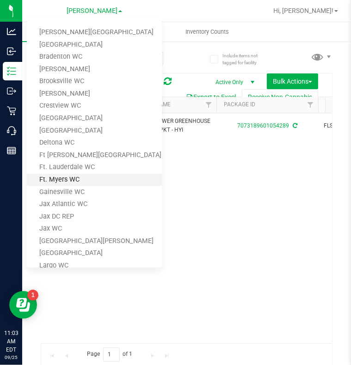
click at [57, 178] on link "Ft. Myers WC" at bounding box center [94, 180] width 135 height 12
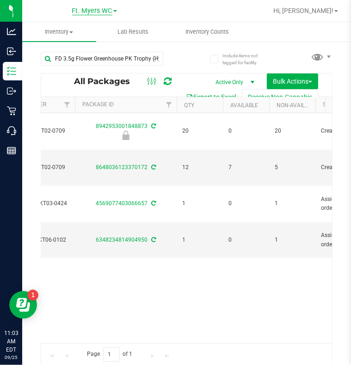
click at [72, 8] on span "Ft. Myers WC" at bounding box center [92, 11] width 40 height 8
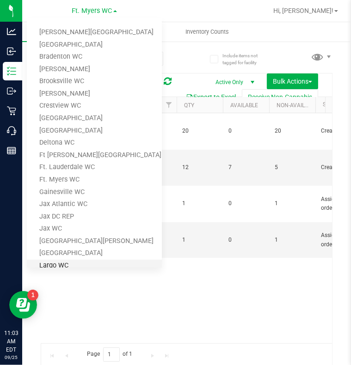
click at [56, 261] on link "Largo WC" at bounding box center [94, 266] width 135 height 12
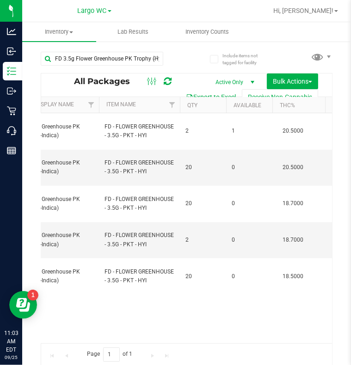
click at [95, 6] on link "Largo WC" at bounding box center [95, 10] width 34 height 9
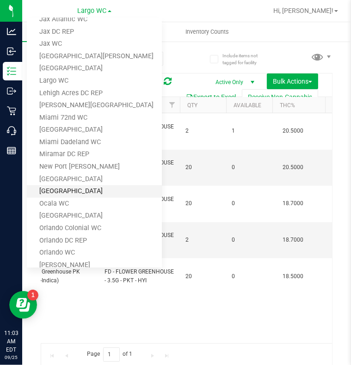
click at [58, 192] on link "[GEOGRAPHIC_DATA]" at bounding box center [94, 191] width 135 height 12
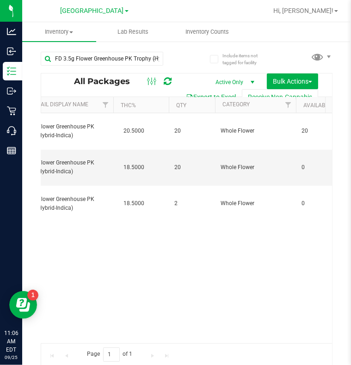
scroll to position [0, 231]
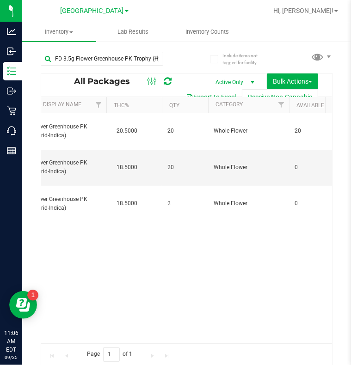
click at [91, 13] on span "[GEOGRAPHIC_DATA]" at bounding box center [92, 11] width 63 height 8
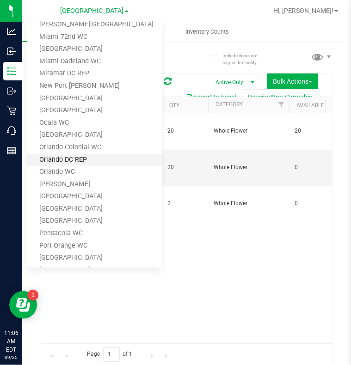
scroll to position [277, 0]
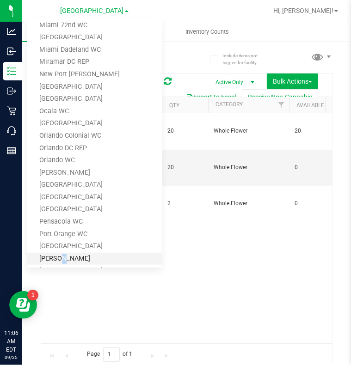
click at [56, 254] on link "[PERSON_NAME]" at bounding box center [94, 259] width 135 height 12
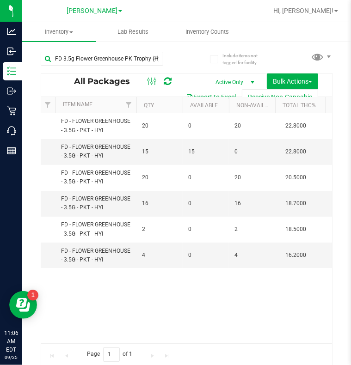
scroll to position [0, 318]
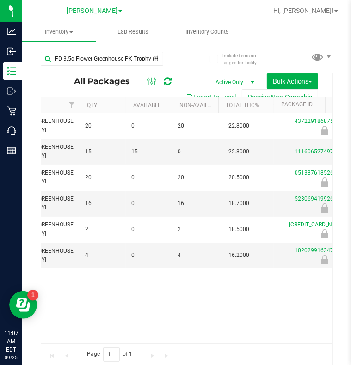
click at [87, 12] on span "[PERSON_NAME]" at bounding box center [92, 11] width 51 height 8
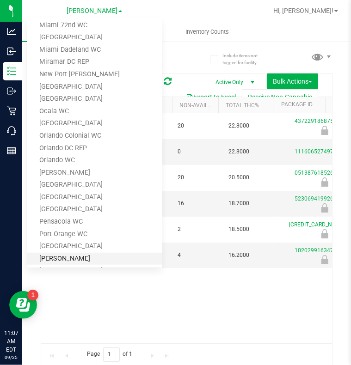
scroll to position [418, 0]
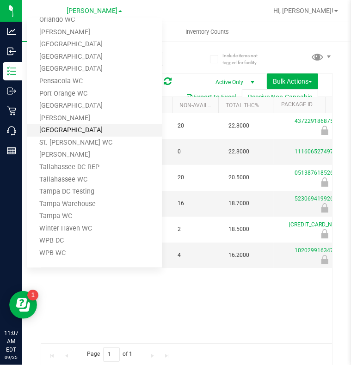
click at [67, 128] on link "[GEOGRAPHIC_DATA]" at bounding box center [94, 130] width 135 height 12
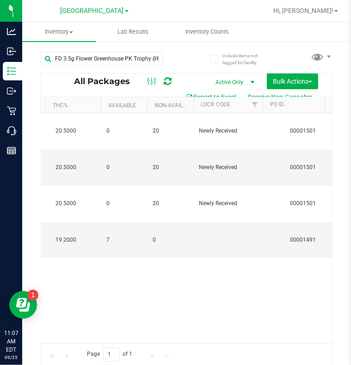
scroll to position [0, 260]
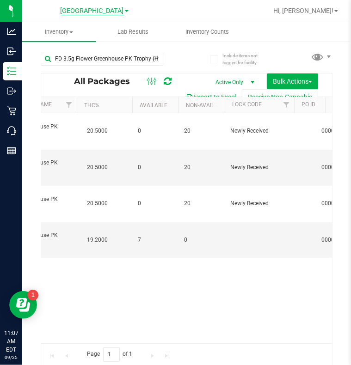
click at [92, 10] on span "[GEOGRAPHIC_DATA]" at bounding box center [92, 11] width 63 height 8
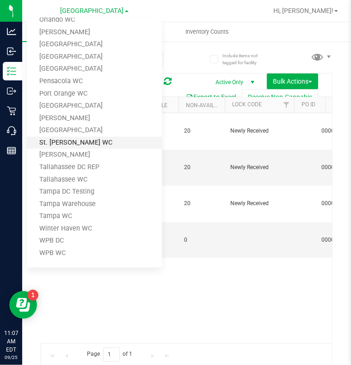
click at [69, 143] on link "St. [PERSON_NAME] WC" at bounding box center [94, 143] width 135 height 12
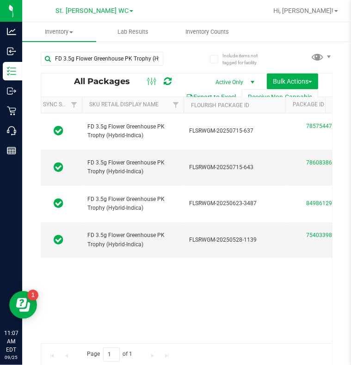
scroll to position [0, 154]
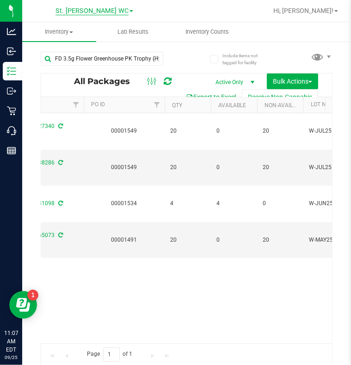
click at [93, 10] on span "St. [PERSON_NAME] WC" at bounding box center [91, 11] width 73 height 8
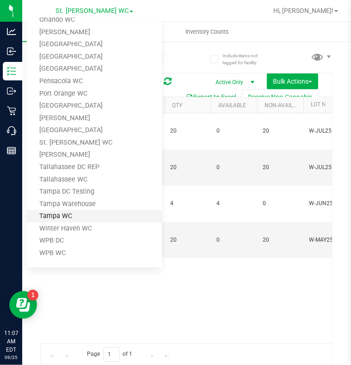
click at [66, 215] on link "Tampa WC" at bounding box center [94, 216] width 135 height 12
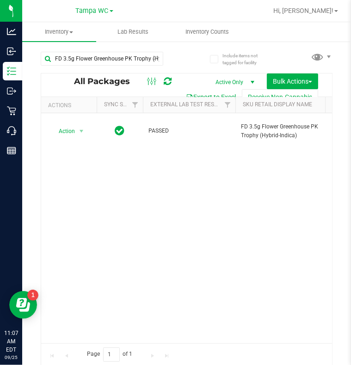
scroll to position [0, 128]
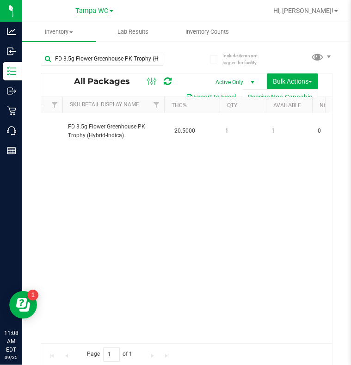
click at [93, 12] on span "Tampa WC" at bounding box center [92, 11] width 33 height 8
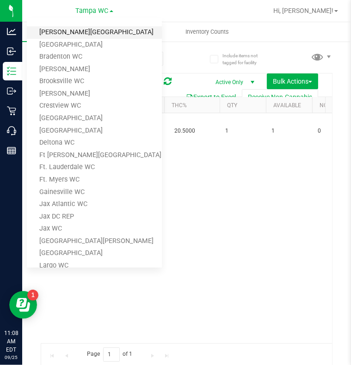
click at [62, 31] on link "[PERSON_NAME][GEOGRAPHIC_DATA]" at bounding box center [94, 32] width 135 height 12
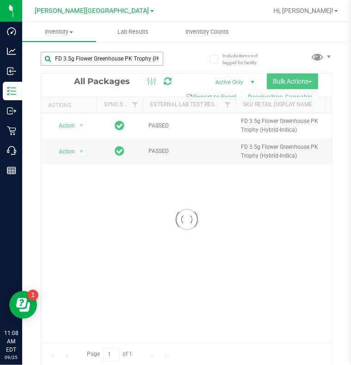
click at [155, 58] on icon at bounding box center [156, 57] width 6 height 11
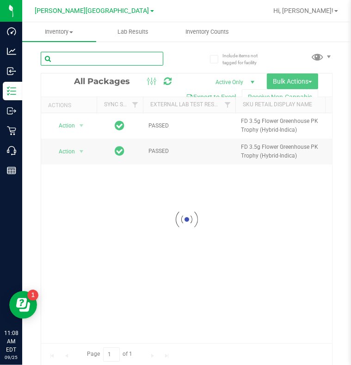
click at [113, 57] on input "text" at bounding box center [102, 59] width 123 height 14
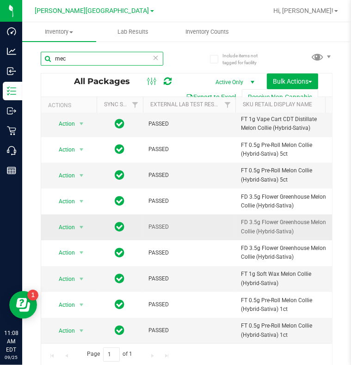
type input "mec"
drag, startPoint x: 293, startPoint y: 227, endPoint x: 237, endPoint y: 222, distance: 56.2
click at [237, 222] on td "FD 3.5g Flower Greenhouse Melon Collie (Hybrid-Sativa)" at bounding box center [286, 227] width 102 height 25
copy span "FD 3.5g Flower Greenhouse Melon Collie (Hybrid-Sativa)"
click at [157, 59] on icon at bounding box center [156, 57] width 6 height 11
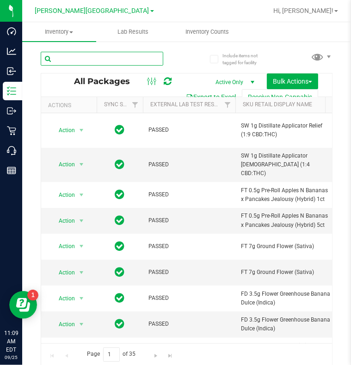
paste input "FD 3.5g Flower Greenhouse Melon Collie (Hybrid-Sativa)"
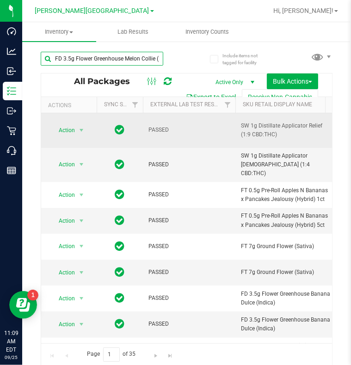
scroll to position [0, 33]
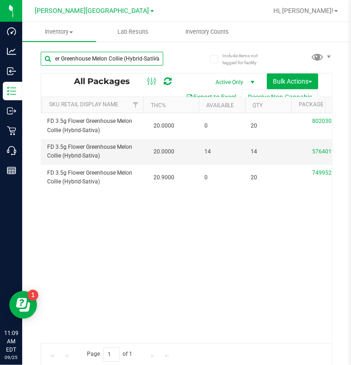
scroll to position [0, 223]
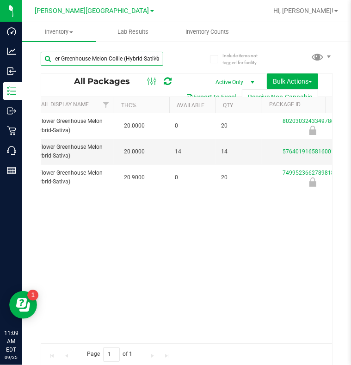
type input "FD 3.5g Flower Greenhouse Melon Collie (Hybrid-Sativa)"
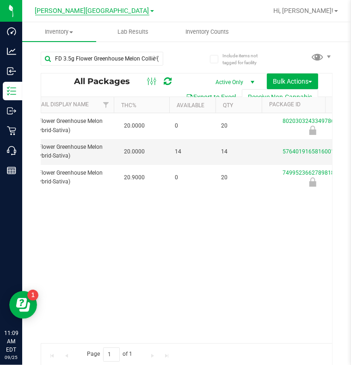
click at [74, 11] on span "[PERSON_NAME][GEOGRAPHIC_DATA]" at bounding box center [92, 11] width 114 height 8
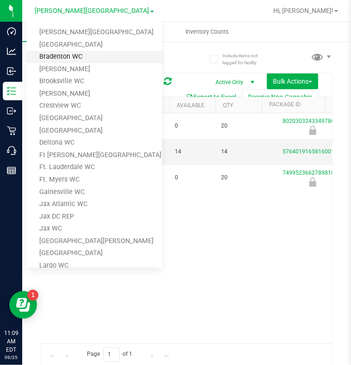
click at [66, 54] on link "Bradenton WC" at bounding box center [94, 57] width 135 height 12
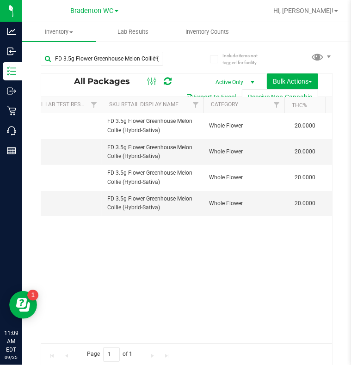
scroll to position [0, 176]
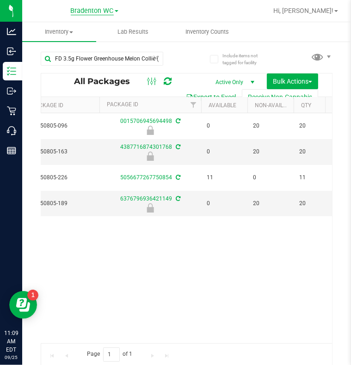
click at [110, 14] on span "Bradenton WC" at bounding box center [92, 11] width 43 height 8
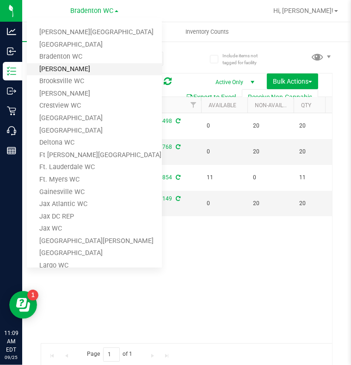
click at [64, 67] on link "[PERSON_NAME]" at bounding box center [94, 69] width 135 height 12
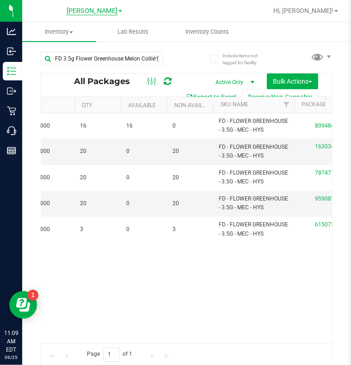
click at [94, 10] on span "[PERSON_NAME]" at bounding box center [92, 11] width 51 height 8
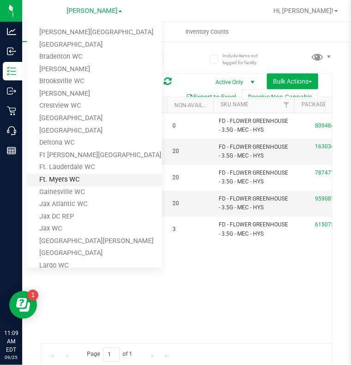
click at [65, 178] on link "Ft. Myers WC" at bounding box center [94, 180] width 135 height 12
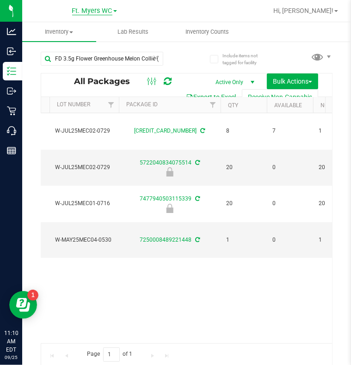
click at [82, 13] on span "Ft. Myers WC" at bounding box center [92, 11] width 40 height 8
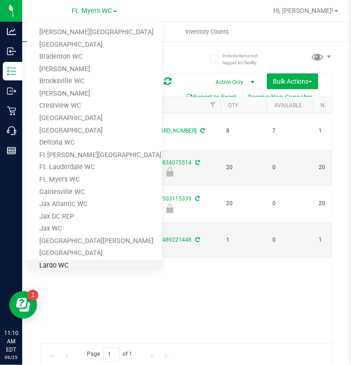
click at [55, 261] on link "Largo WC" at bounding box center [94, 266] width 135 height 12
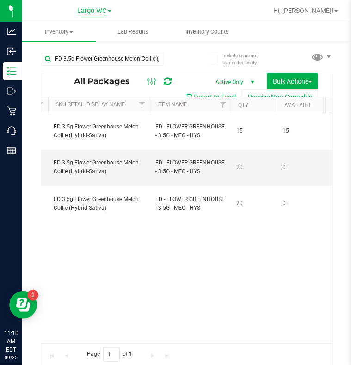
click at [101, 10] on span "Largo WC" at bounding box center [92, 11] width 29 height 8
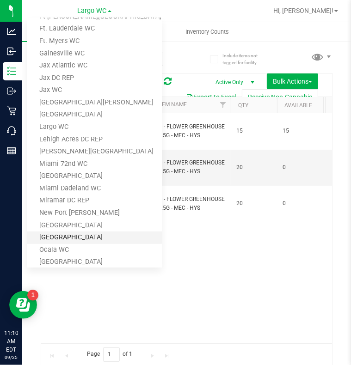
click at [71, 237] on link "[GEOGRAPHIC_DATA]" at bounding box center [94, 238] width 135 height 12
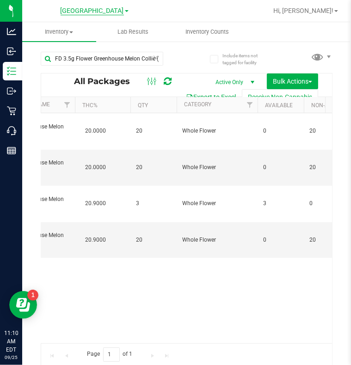
click at [107, 7] on span "[GEOGRAPHIC_DATA]" at bounding box center [92, 11] width 63 height 8
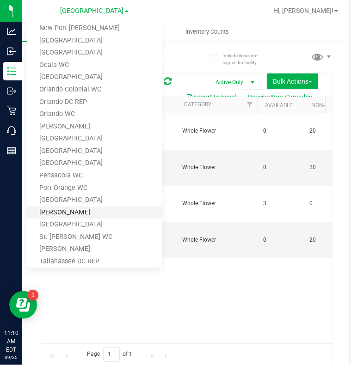
click at [63, 215] on link "[PERSON_NAME]" at bounding box center [94, 213] width 135 height 12
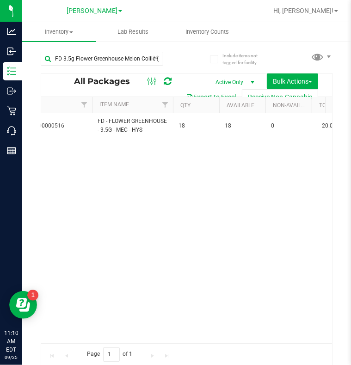
click at [83, 10] on span "[PERSON_NAME]" at bounding box center [92, 11] width 51 height 8
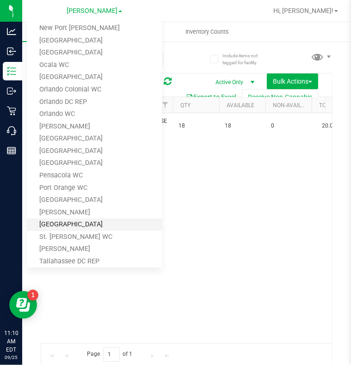
click at [63, 225] on link "[GEOGRAPHIC_DATA]" at bounding box center [94, 225] width 135 height 12
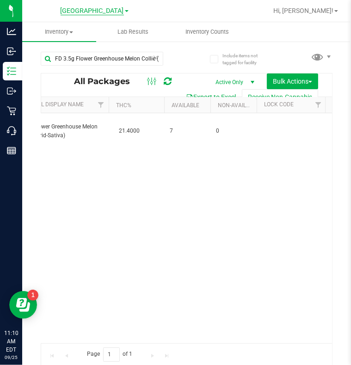
click at [76, 7] on span "[GEOGRAPHIC_DATA]" at bounding box center [92, 11] width 63 height 8
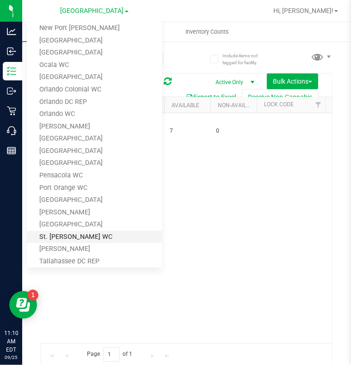
click at [62, 235] on link "St. [PERSON_NAME] WC" at bounding box center [94, 237] width 135 height 12
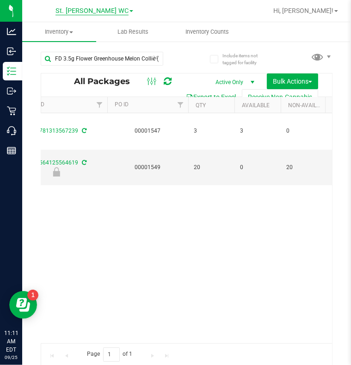
click at [104, 10] on span "St. [PERSON_NAME] WC" at bounding box center [91, 11] width 73 height 8
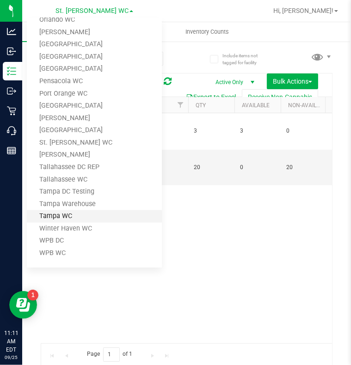
click at [59, 211] on link "Tampa WC" at bounding box center [94, 216] width 135 height 12
